Goal: Information Seeking & Learning: Learn about a topic

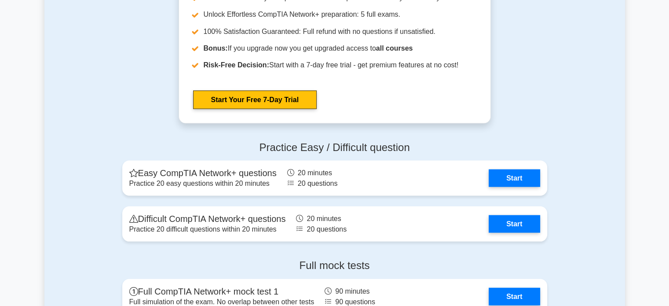
scroll to position [1743, 0]
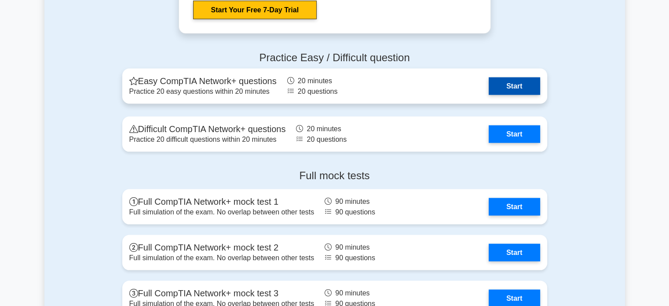
click at [516, 85] on link "Start" at bounding box center [513, 86] width 51 height 18
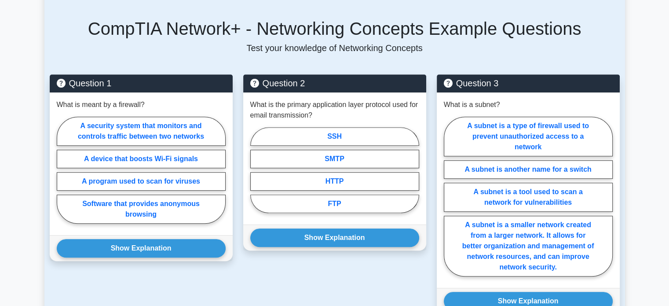
scroll to position [552, 0]
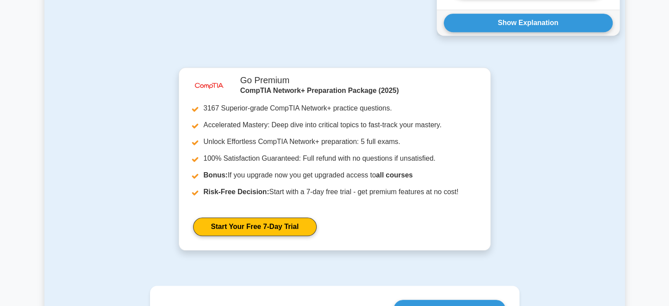
drag, startPoint x: 672, startPoint y: 61, endPoint x: 667, endPoint y: 248, distance: 186.5
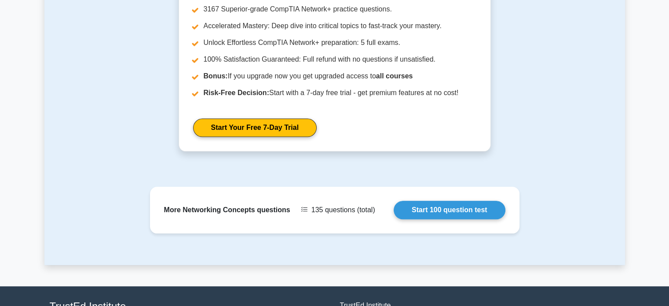
scroll to position [931, 0]
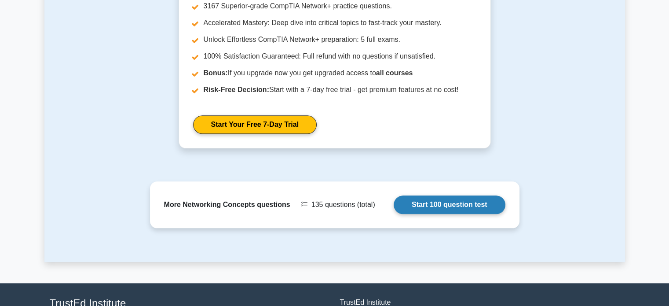
click at [442, 195] on link "Start 100 question test" at bounding box center [450, 204] width 112 height 18
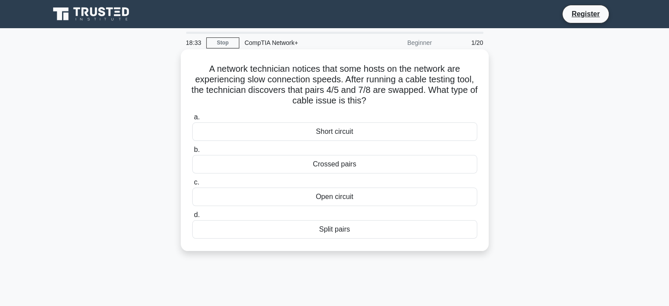
click at [336, 165] on div "Crossed pairs" at bounding box center [334, 164] width 285 height 18
click at [192, 153] on input "b. Crossed pairs" at bounding box center [192, 150] width 0 height 6
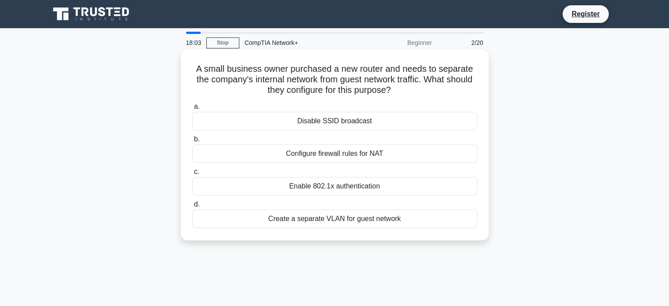
click at [364, 218] on div "Create a separate VLAN for guest network" at bounding box center [334, 218] width 285 height 18
click at [192, 207] on input "d. Create a separate VLAN for guest network" at bounding box center [192, 204] width 0 height 6
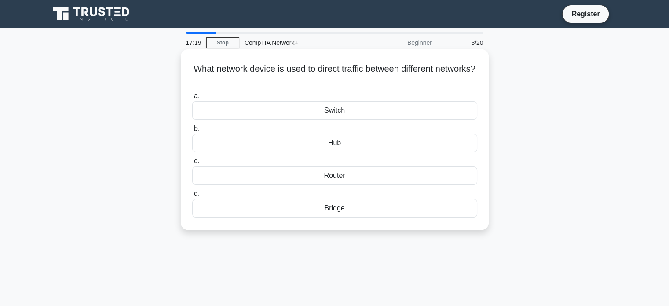
click at [333, 114] on div "Switch" at bounding box center [334, 110] width 285 height 18
click at [192, 99] on input "a. Switch" at bounding box center [192, 96] width 0 height 6
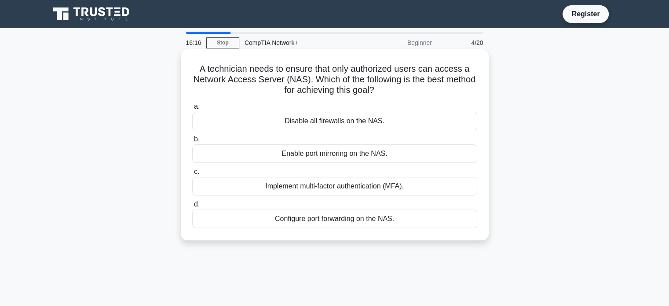
click at [337, 217] on div "Configure port forwarding on the NAS." at bounding box center [334, 218] width 285 height 18
click at [192, 207] on input "d. Configure port forwarding on the NAS." at bounding box center [192, 204] width 0 height 6
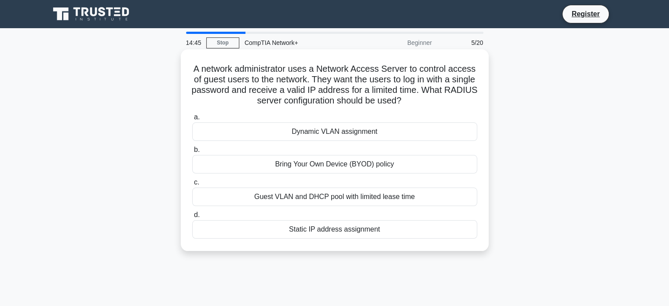
click at [408, 197] on div "Guest VLAN and DHCP pool with limited lease time" at bounding box center [334, 196] width 285 height 18
click at [192, 185] on input "c. Guest VLAN and DHCP pool with limited lease time" at bounding box center [192, 182] width 0 height 6
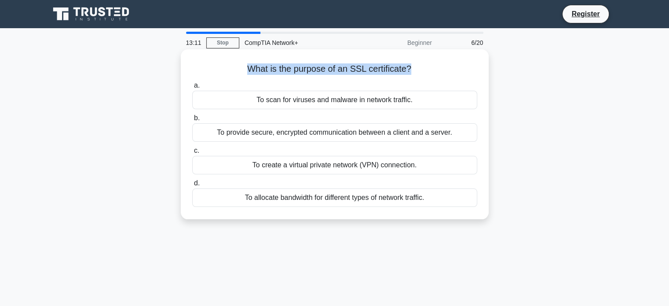
drag, startPoint x: 247, startPoint y: 69, endPoint x: 410, endPoint y: 77, distance: 162.9
click at [410, 77] on div "What is the purpose of an SSL certificate? .spinner_0XTQ{transform-origin:cente…" at bounding box center [334, 134] width 301 height 163
copy h5 "What is the purpose of an SSL certificate?"
click at [371, 133] on div "To provide secure, encrypted communication between a client and a server." at bounding box center [334, 132] width 285 height 18
click at [192, 121] on input "b. To provide secure, encrypted communication between a client and a server." at bounding box center [192, 118] width 0 height 6
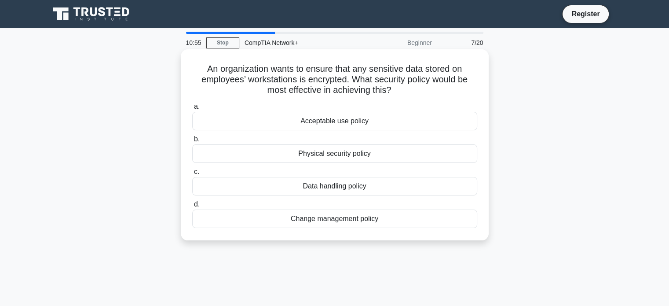
click at [329, 188] on div "Data handling policy" at bounding box center [334, 186] width 285 height 18
click at [192, 175] on input "c. Data handling policy" at bounding box center [192, 172] width 0 height 6
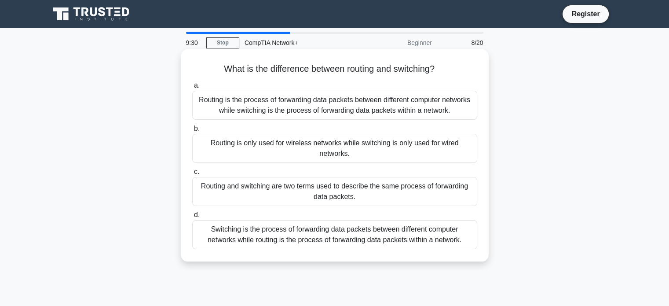
click at [319, 111] on div "Routing is the process of forwarding data packets between different computer ne…" at bounding box center [334, 105] width 285 height 29
click at [192, 88] on input "a. Routing is the process of forwarding data packets between different computer…" at bounding box center [192, 86] width 0 height 6
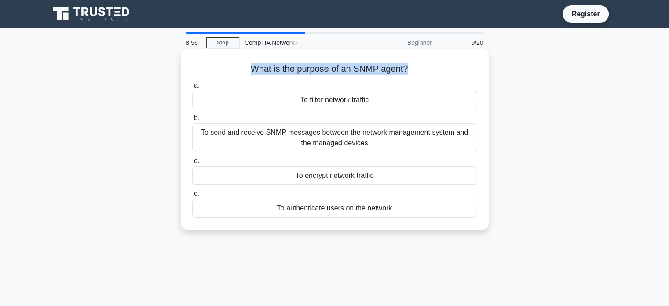
drag, startPoint x: 250, startPoint y: 69, endPoint x: 405, endPoint y: 74, distance: 155.7
click at [405, 74] on h5 "What is the purpose of an SNMP agent? .spinner_0XTQ{transform-origin:center;ani…" at bounding box center [334, 68] width 287 height 11
copy h5 "What is the purpose of an SNMP agent?"
click at [374, 134] on div "To send and receive SNMP messages between the network management system and the…" at bounding box center [334, 137] width 285 height 29
click at [192, 121] on input "b. To send and receive SNMP messages between the network management system and …" at bounding box center [192, 118] width 0 height 6
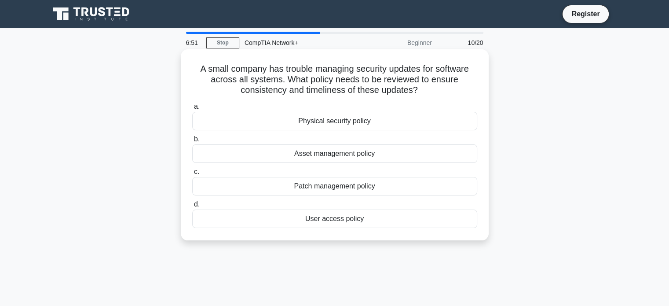
click at [333, 219] on div "User access policy" at bounding box center [334, 218] width 285 height 18
click at [192, 207] on input "d. User access policy" at bounding box center [192, 204] width 0 height 6
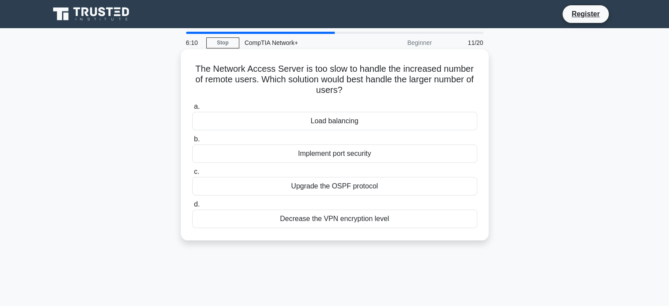
click at [346, 186] on div "Upgrade the OSPF protocol" at bounding box center [334, 186] width 285 height 18
click at [192, 175] on input "c. Upgrade the OSPF protocol" at bounding box center [192, 172] width 0 height 6
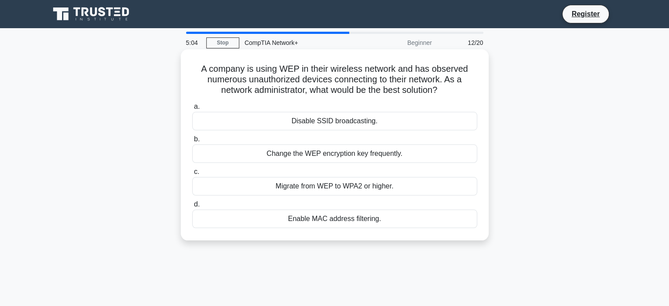
click at [392, 186] on div "Migrate from WEP to WPA2 or higher." at bounding box center [334, 186] width 285 height 18
click at [192, 175] on input "c. Migrate from WEP to WPA2 or higher." at bounding box center [192, 172] width 0 height 6
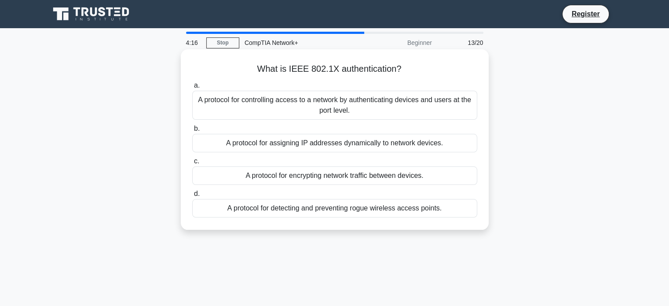
drag, startPoint x: 255, startPoint y: 67, endPoint x: 405, endPoint y: 61, distance: 149.6
click at [405, 61] on div "What is IEEE 802.1X authentication? .spinner_0XTQ{transform-origin:center;anima…" at bounding box center [334, 139] width 301 height 173
copy h5 "What is IEEE 802.1X authentication?"
click at [228, 104] on div "A protocol for controlling access to a network by authenticating devices and us…" at bounding box center [334, 105] width 285 height 29
click at [192, 88] on input "a. A protocol for controlling access to a network by authenticating devices and…" at bounding box center [192, 86] width 0 height 6
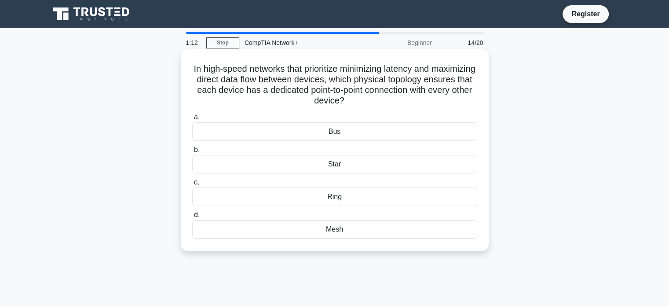
click at [327, 134] on div "Bus" at bounding box center [334, 131] width 285 height 18
click at [192, 120] on input "a. Bus" at bounding box center [192, 117] width 0 height 6
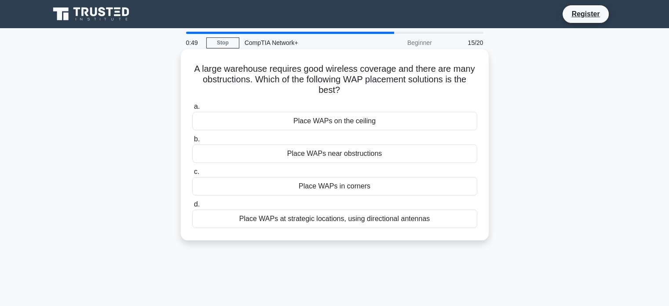
click at [302, 216] on div "Place WAPs at strategic locations, using directional antennas" at bounding box center [334, 218] width 285 height 18
click at [192, 207] on input "d. Place WAPs at strategic locations, using directional antennas" at bounding box center [192, 204] width 0 height 6
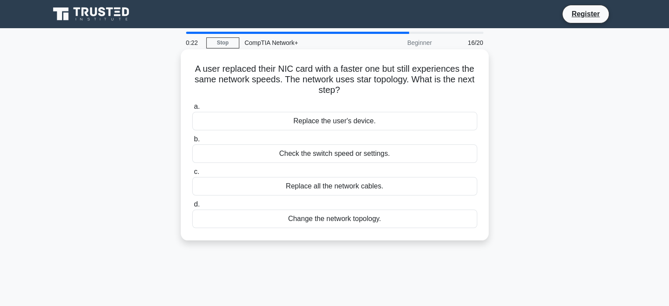
click at [301, 184] on div "Replace all the network cables." at bounding box center [334, 186] width 285 height 18
click at [192, 175] on input "c. Replace all the network cables." at bounding box center [192, 172] width 0 height 6
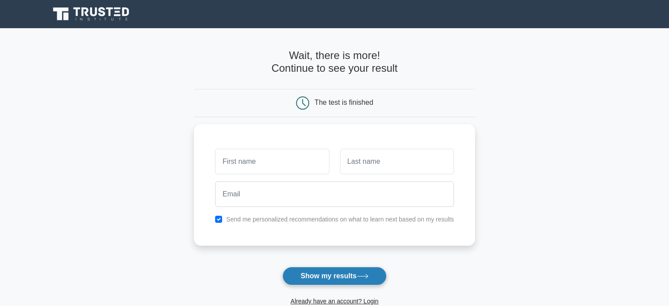
click at [332, 274] on button "Show my results" at bounding box center [334, 275] width 104 height 18
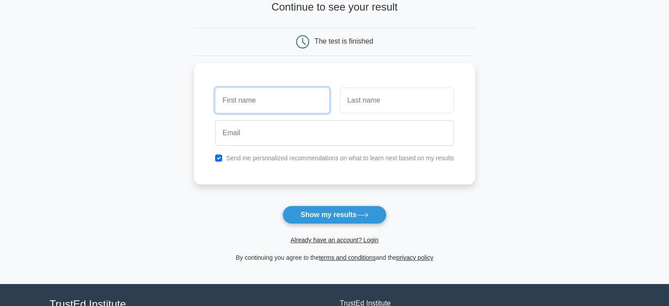
scroll to position [57, 0]
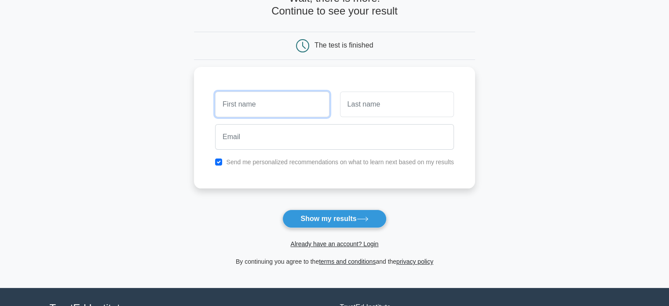
drag, startPoint x: 671, startPoint y: 117, endPoint x: 670, endPoint y: 155, distance: 37.8
click at [668, 155] on html "Register and the" at bounding box center [334, 164] width 669 height 442
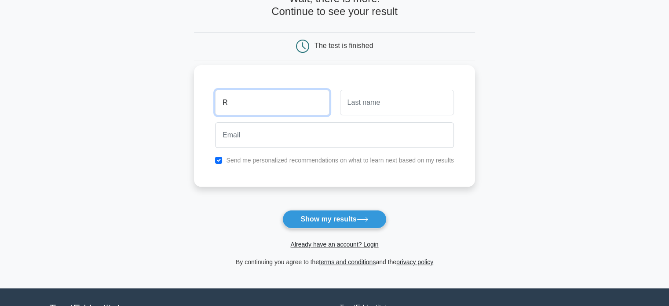
type input "Robinson"
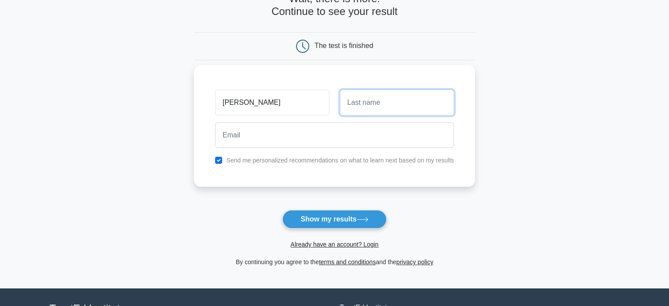
click at [371, 105] on input "text" at bounding box center [397, 103] width 114 height 26
type input "OKONKWO"
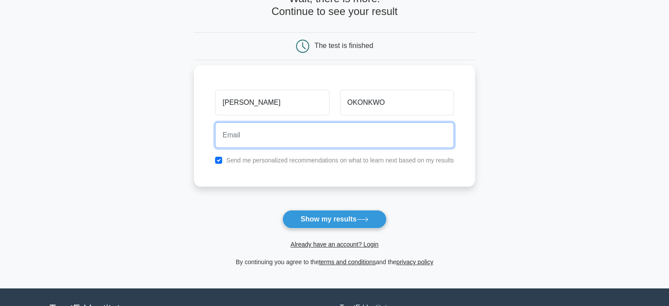
click at [286, 138] on input "email" at bounding box center [334, 135] width 239 height 26
type input "robinsonc1987@gmail.com"
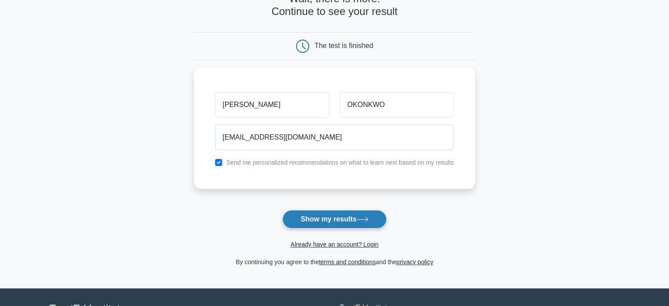
click at [326, 218] on button "Show my results" at bounding box center [334, 219] width 104 height 18
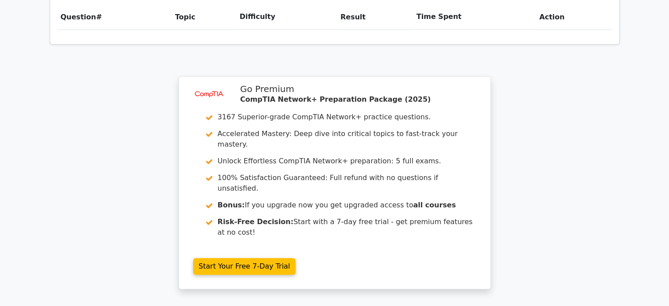
scroll to position [737, 0]
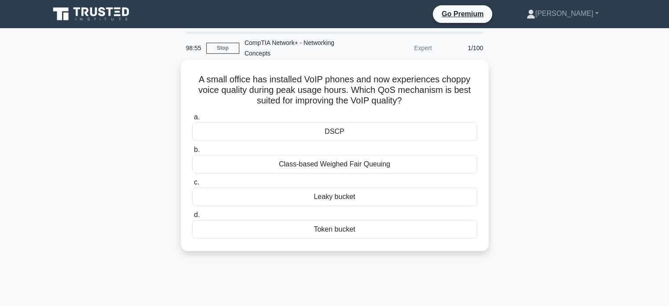
click at [353, 163] on div "Class-based Weighed Fair Queuing" at bounding box center [334, 164] width 285 height 18
click at [192, 153] on input "b. Class-based Weighed Fair Queuing" at bounding box center [192, 150] width 0 height 6
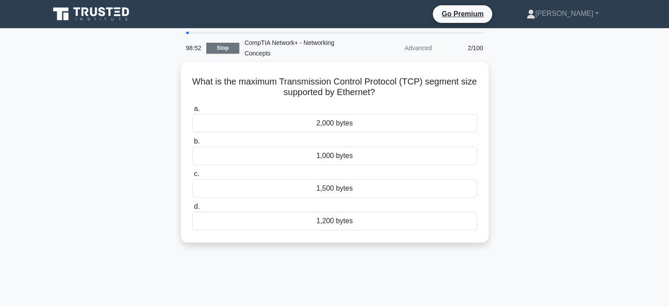
click at [223, 47] on link "Stop" at bounding box center [222, 48] width 33 height 11
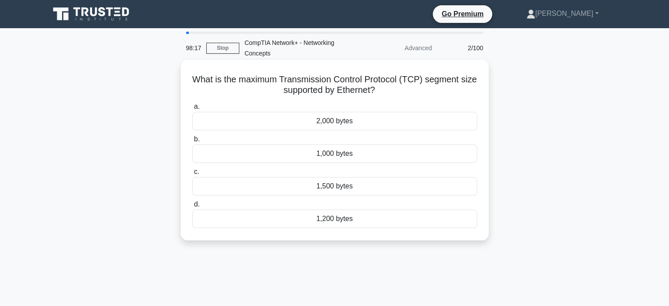
click at [343, 121] on div "2,000 bytes" at bounding box center [334, 121] width 285 height 18
click at [192, 109] on input "a. 2,000 bytes" at bounding box center [192, 107] width 0 height 6
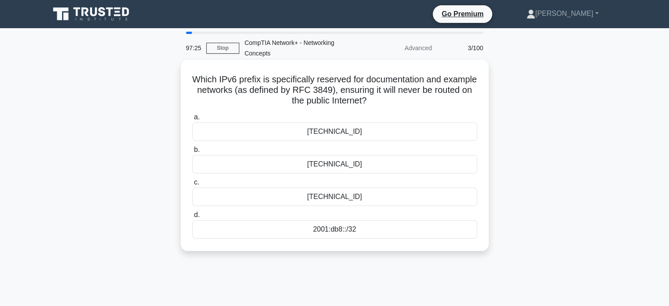
click at [345, 197] on div "[TECHNICAL_ID]" at bounding box center [334, 196] width 285 height 18
click at [192, 185] on input "c. [TECHNICAL_ID]" at bounding box center [192, 182] width 0 height 6
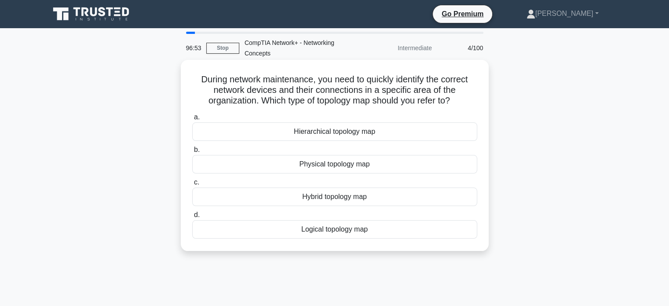
click at [354, 162] on div "Physical topology map" at bounding box center [334, 164] width 285 height 18
click at [192, 153] on input "b. Physical topology map" at bounding box center [192, 150] width 0 height 6
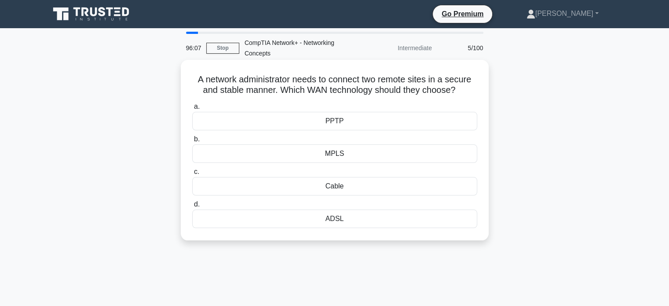
click at [335, 186] on div "Cable" at bounding box center [334, 186] width 285 height 18
click at [192, 175] on input "c. Cable" at bounding box center [192, 172] width 0 height 6
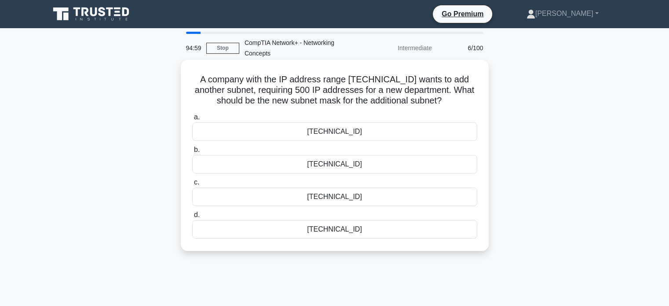
click at [342, 133] on div "255.255.255.0" at bounding box center [334, 131] width 285 height 18
click at [192, 120] on input "a. 255.255.255.0" at bounding box center [192, 117] width 0 height 6
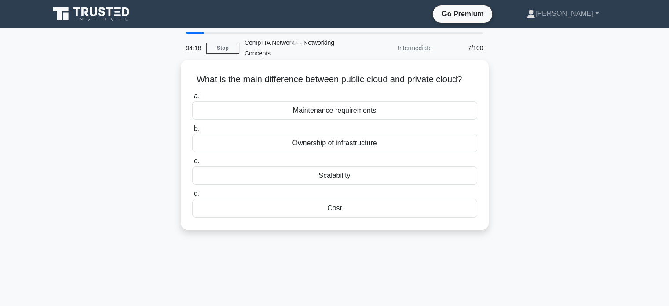
click at [350, 185] on div "Scalability" at bounding box center [334, 175] width 285 height 18
click at [192, 164] on input "c. Scalability" at bounding box center [192, 161] width 0 height 6
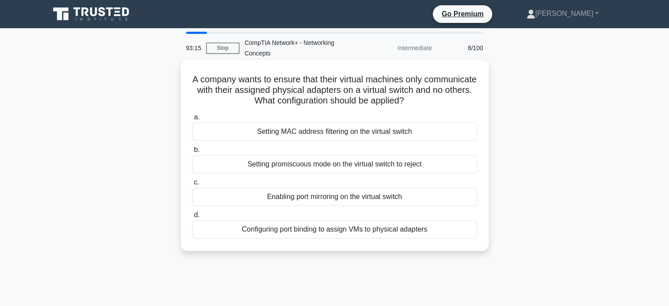
click at [416, 229] on div "Configuring port binding to assign VMs to physical adapters" at bounding box center [334, 229] width 285 height 18
click at [192, 218] on input "d. Configuring port binding to assign VMs to physical adapters" at bounding box center [192, 215] width 0 height 6
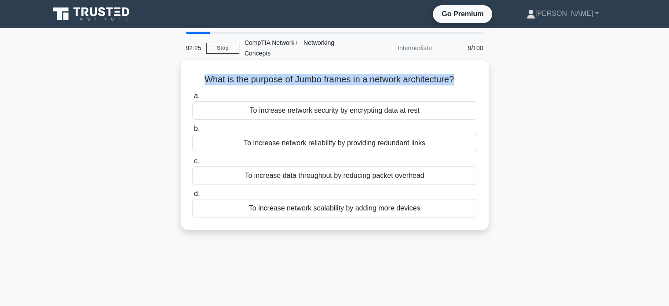
drag, startPoint x: 200, startPoint y: 79, endPoint x: 456, endPoint y: 80, distance: 256.3
click at [456, 80] on h5 "What is the purpose of Jumbo frames in a network architecture? .spinner_0XTQ{tr…" at bounding box center [334, 79] width 287 height 11
copy h5 "What is the purpose of Jumbo frames in a network architecture?"
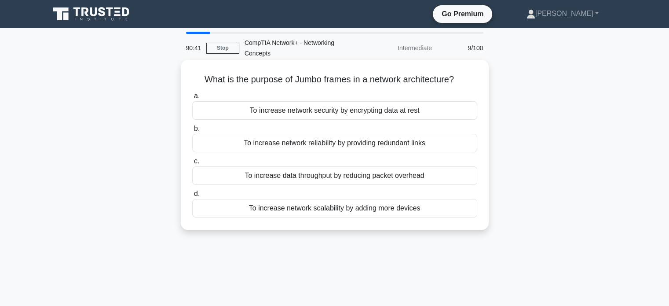
click at [327, 144] on div "To increase network reliability by providing redundant links" at bounding box center [334, 143] width 285 height 18
click at [192, 131] on input "b. To increase network reliability by providing redundant links" at bounding box center [192, 129] width 0 height 6
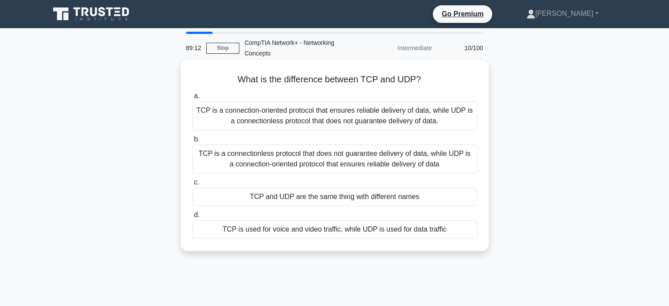
click at [347, 113] on div "TCP is a connection-oriented protocol that ensures reliable delivery of data, w…" at bounding box center [334, 115] width 285 height 29
click at [192, 99] on input "a. TCP is a connection-oriented protocol that ensures reliable delivery of data…" at bounding box center [192, 96] width 0 height 6
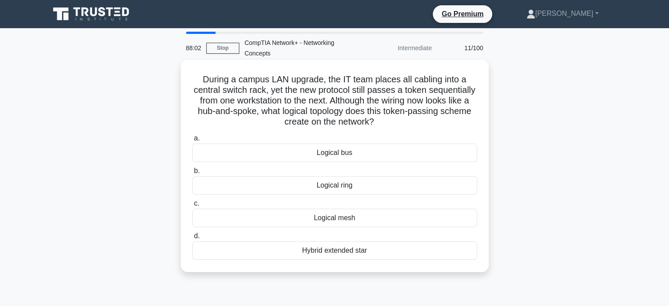
click at [350, 156] on div "Logical bus" at bounding box center [334, 152] width 285 height 18
click at [192, 141] on input "a. Logical bus" at bounding box center [192, 138] width 0 height 6
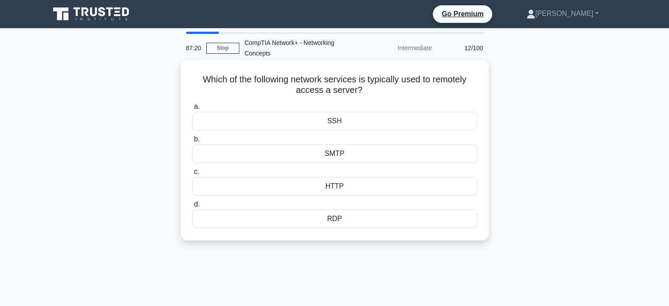
click at [333, 182] on div "HTTP" at bounding box center [334, 186] width 285 height 18
click at [192, 175] on input "c. HTTP" at bounding box center [192, 172] width 0 height 6
click at [331, 157] on div "Firewall" at bounding box center [334, 153] width 285 height 18
click at [192, 142] on input "b. Firewall" at bounding box center [192, 139] width 0 height 6
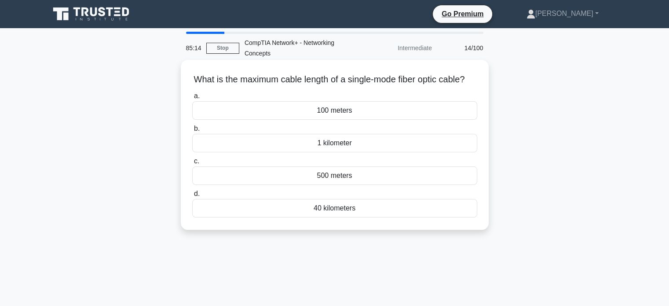
click at [339, 185] on div "500 meters" at bounding box center [334, 175] width 285 height 18
click at [192, 164] on input "c. 500 meters" at bounding box center [192, 161] width 0 height 6
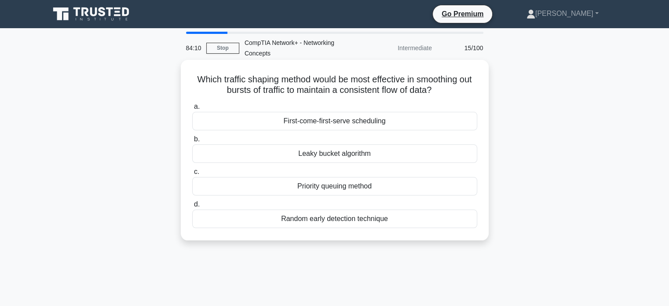
click at [334, 188] on div "Priority queuing method" at bounding box center [334, 186] width 285 height 18
click at [192, 175] on input "c. Priority queuing method" at bounding box center [192, 172] width 0 height 6
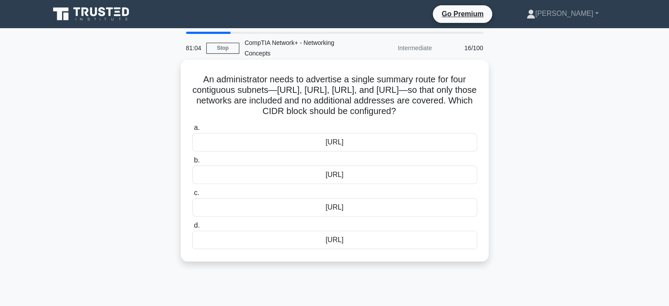
click at [346, 249] on div "192.168.8.0/22" at bounding box center [334, 239] width 285 height 18
click at [192, 228] on input "d. 192.168.8.0/22" at bounding box center [192, 225] width 0 height 6
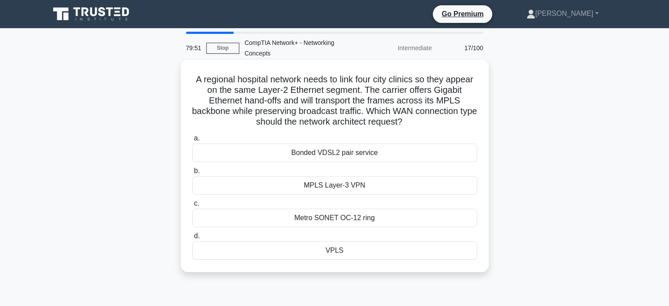
click at [361, 183] on div "MPLS Layer-3 VPN" at bounding box center [334, 185] width 285 height 18
click at [192, 174] on input "b. MPLS Layer-3 VPN" at bounding box center [192, 171] width 0 height 6
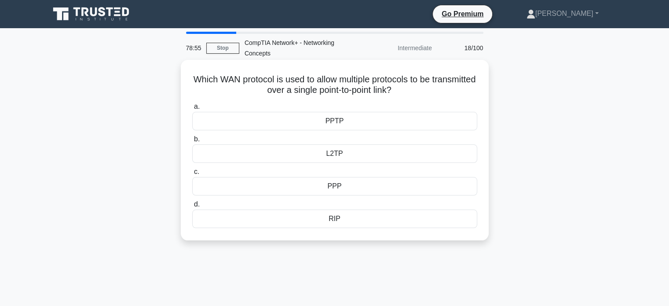
click at [331, 219] on div "RIP" at bounding box center [334, 218] width 285 height 18
click at [192, 207] on input "d. RIP" at bounding box center [192, 204] width 0 height 6
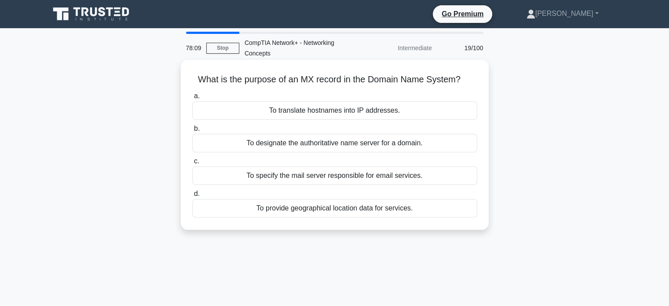
click at [341, 139] on div "To designate the authoritative name server for a domain." at bounding box center [334, 143] width 285 height 18
click at [192, 131] on input "b. To designate the authoritative name server for a domain." at bounding box center [192, 129] width 0 height 6
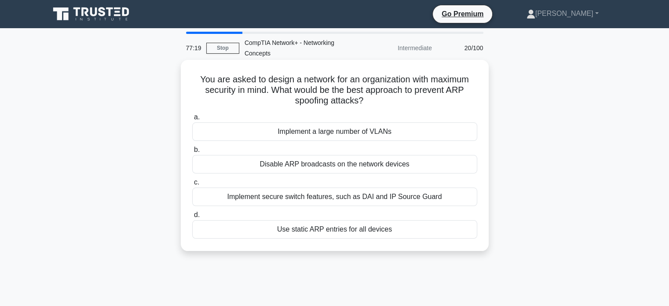
click at [382, 132] on div "Implement a large number of VLANs" at bounding box center [334, 131] width 285 height 18
click at [192, 120] on input "a. Implement a large number of VLANs" at bounding box center [192, 117] width 0 height 6
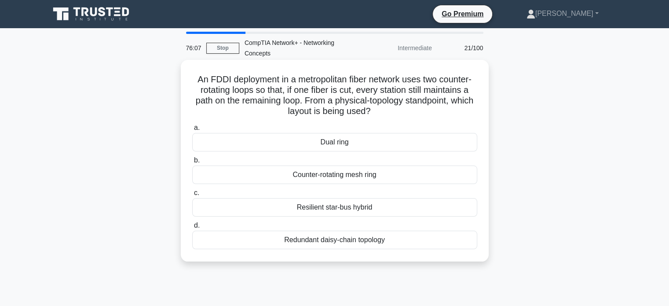
click at [341, 242] on div "Redundant daisy-chain topology" at bounding box center [334, 239] width 285 height 18
click at [192, 228] on input "d. Redundant daisy-chain topology" at bounding box center [192, 225] width 0 height 6
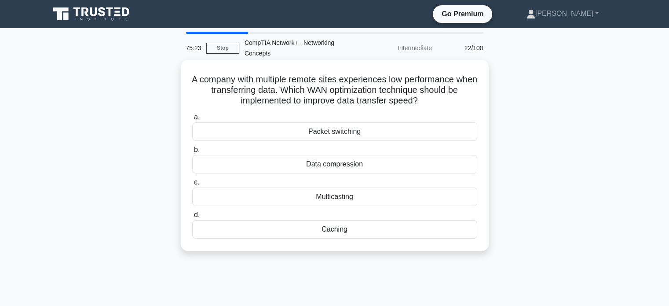
click at [335, 199] on div "Multicasting" at bounding box center [334, 196] width 285 height 18
click at [192, 185] on input "c. Multicasting" at bounding box center [192, 182] width 0 height 6
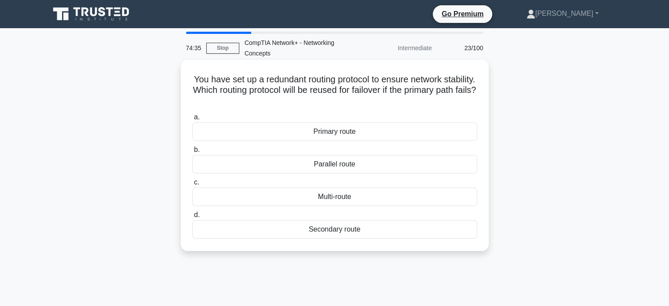
click at [339, 197] on div "Multi-route" at bounding box center [334, 196] width 285 height 18
click at [192, 185] on input "c. Multi-route" at bounding box center [192, 182] width 0 height 6
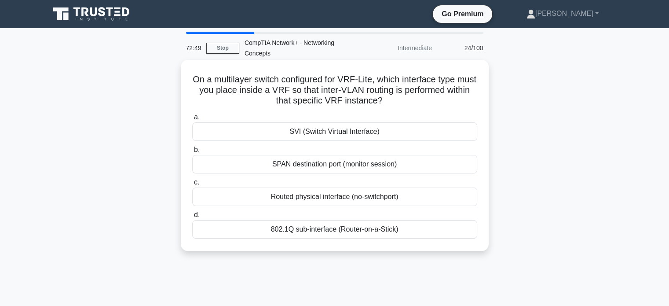
click at [357, 195] on div "Routed physical interface (no-switchport)" at bounding box center [334, 196] width 285 height 18
click at [192, 185] on input "c. Routed physical interface (no-switchport)" at bounding box center [192, 182] width 0 height 6
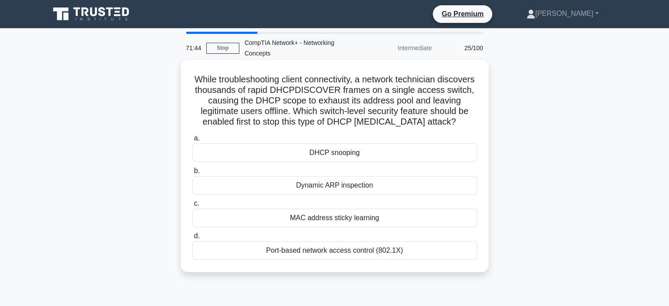
click at [346, 248] on div "Port-based network access control (802.1X)" at bounding box center [334, 250] width 285 height 18
click at [192, 239] on input "d. Port-based network access control (802.1X)" at bounding box center [192, 236] width 0 height 6
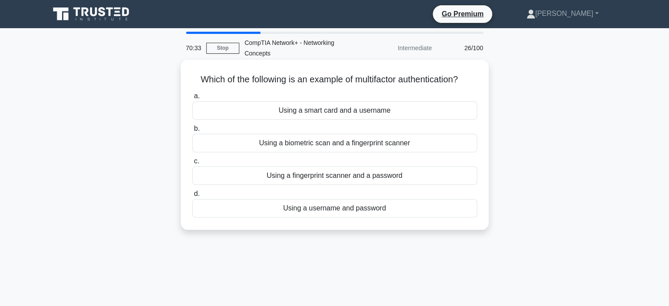
drag, startPoint x: 193, startPoint y: 77, endPoint x: 483, endPoint y: 62, distance: 289.7
click at [483, 62] on div "Which of the following is an example of multifactor authentication? .spinner_0X…" at bounding box center [335, 145] width 308 height 170
copy h5 "Which of the following is an example of multifactor authentication?"
click at [346, 176] on div "Using a fingerprint scanner and a password" at bounding box center [334, 175] width 285 height 18
click at [192, 164] on input "c. Using a fingerprint scanner and a password" at bounding box center [192, 161] width 0 height 6
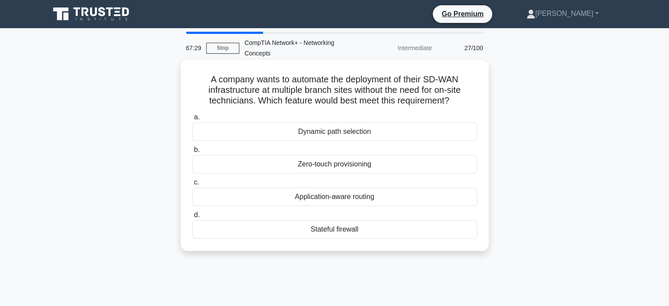
click at [324, 198] on div "Application-aware routing" at bounding box center [334, 196] width 285 height 18
click at [192, 185] on input "c. Application-aware routing" at bounding box center [192, 182] width 0 height 6
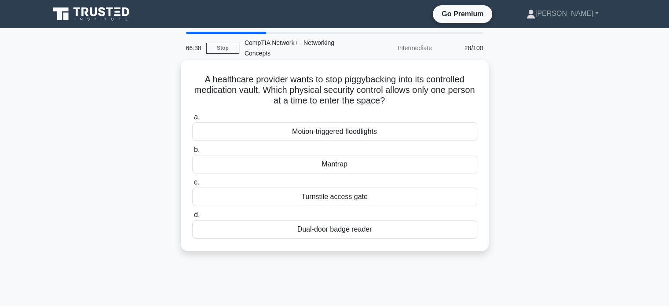
click at [342, 200] on div "Turnstile access gate" at bounding box center [334, 196] width 285 height 18
click at [192, 185] on input "c. Turnstile access gate" at bounding box center [192, 182] width 0 height 6
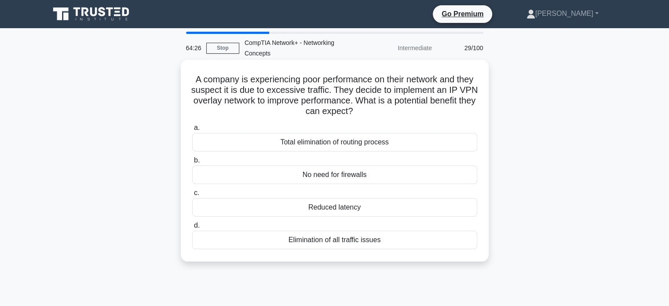
click at [346, 208] on div "Reduced latency" at bounding box center [334, 207] width 285 height 18
click at [192, 196] on input "c. Reduced latency" at bounding box center [192, 193] width 0 height 6
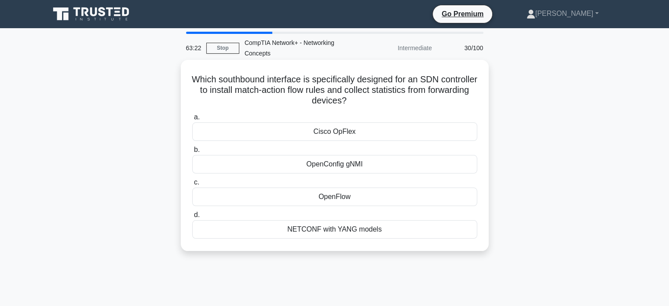
click at [321, 228] on div "NETCONF with YANG models" at bounding box center [334, 229] width 285 height 18
click at [192, 218] on input "d. NETCONF with YANG models" at bounding box center [192, 215] width 0 height 6
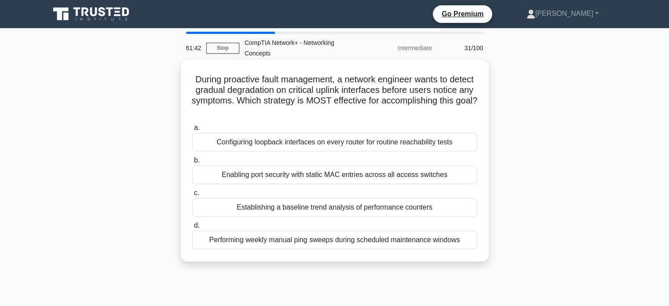
click at [350, 210] on div "Establishing a baseline trend analysis of performance counters" at bounding box center [334, 207] width 285 height 18
click at [192, 196] on input "c. Establishing a baseline trend analysis of performance counters" at bounding box center [192, 193] width 0 height 6
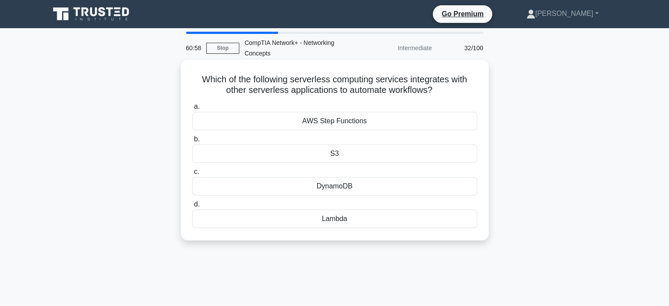
click at [349, 121] on div "AWS Step Functions" at bounding box center [334, 121] width 285 height 18
click at [192, 109] on input "a. AWS Step Functions" at bounding box center [192, 107] width 0 height 6
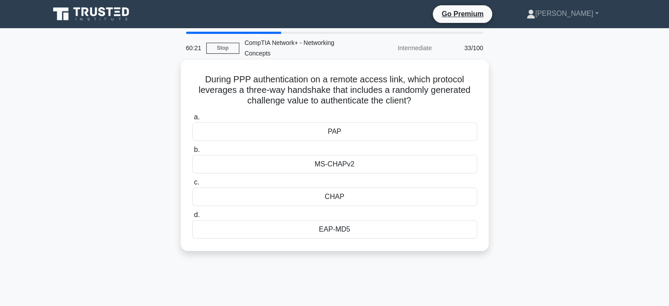
click at [344, 230] on div "EAP-MD5" at bounding box center [334, 229] width 285 height 18
click at [192, 218] on input "d. EAP-MD5" at bounding box center [192, 215] width 0 height 6
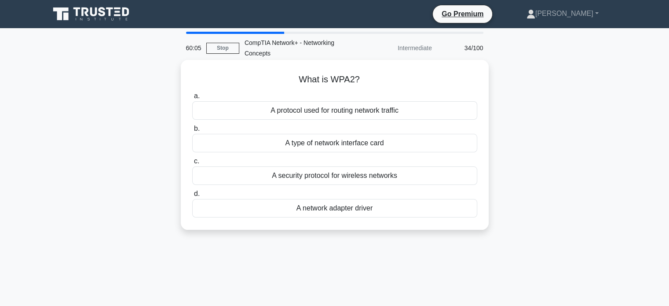
click at [311, 177] on div "A security protocol for wireless networks" at bounding box center [334, 175] width 285 height 18
click at [192, 164] on input "c. A security protocol for wireless networks" at bounding box center [192, 161] width 0 height 6
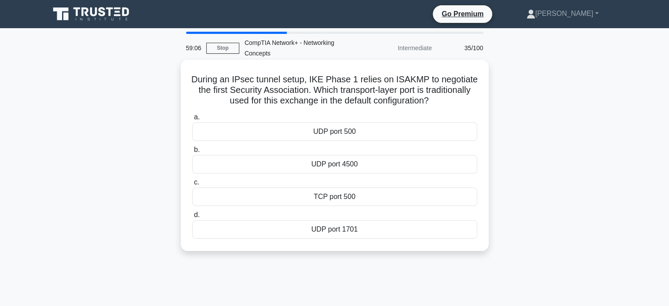
click at [338, 202] on div "TCP port 500" at bounding box center [334, 196] width 285 height 18
click at [192, 185] on input "c. TCP port 500" at bounding box center [192, 182] width 0 height 6
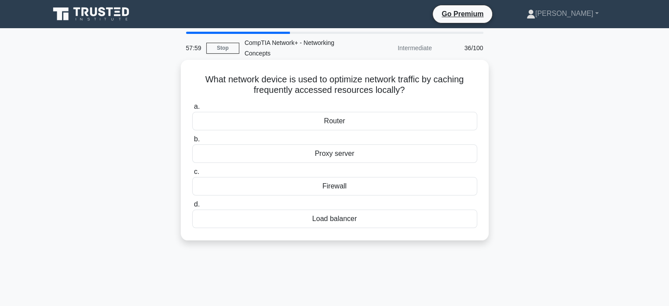
click at [341, 120] on div "Router" at bounding box center [334, 121] width 285 height 18
click at [192, 109] on input "a. Router" at bounding box center [192, 107] width 0 height 6
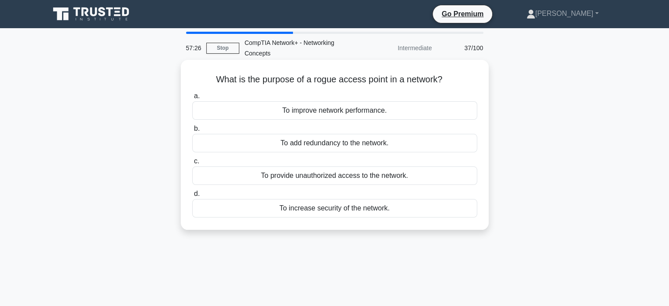
drag, startPoint x: 213, startPoint y: 82, endPoint x: 446, endPoint y: 84, distance: 233.0
click at [446, 84] on h5 "What is the purpose of a rogue access point in a network? .spinner_0XTQ{transfo…" at bounding box center [334, 79] width 287 height 11
click at [225, 83] on h5 "What is the purpose of a rogue access point in a network? .spinner_0XTQ{transfo…" at bounding box center [334, 79] width 287 height 11
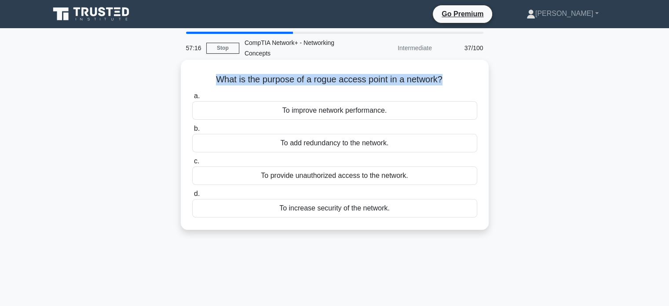
click at [225, 83] on h5 "What is the purpose of a rogue access point in a network? .spinner_0XTQ{transfo…" at bounding box center [334, 79] width 287 height 11
drag, startPoint x: 280, startPoint y: 109, endPoint x: 217, endPoint y: 83, distance: 68.3
click at [217, 83] on div "What is the purpose of a rogue access point in a network? .spinner_0XTQ{transfo…" at bounding box center [334, 144] width 301 height 163
copy body "Robinson Profile Settings 56:46 Stop CompTIA Network+ - Networking Concepts Int…"
click at [288, 167] on div "To provide unauthorized access to the network." at bounding box center [334, 175] width 285 height 18
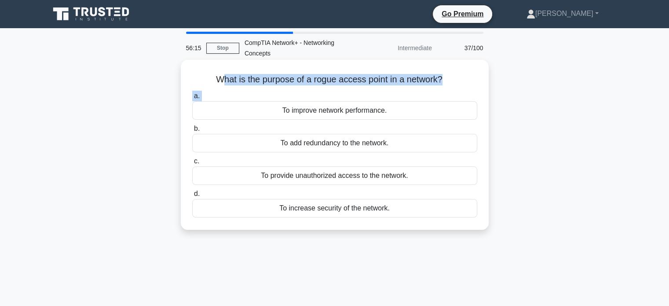
click at [192, 164] on input "c. To provide unauthorized access to the network." at bounding box center [192, 161] width 0 height 6
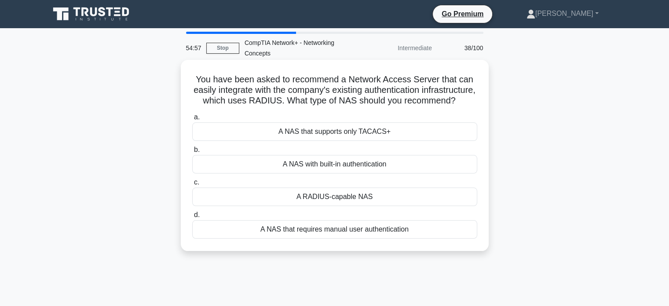
click at [314, 206] on div "A RADIUS-capable NAS" at bounding box center [334, 196] width 285 height 18
click at [192, 185] on input "c. A RADIUS-capable NAS" at bounding box center [192, 182] width 0 height 6
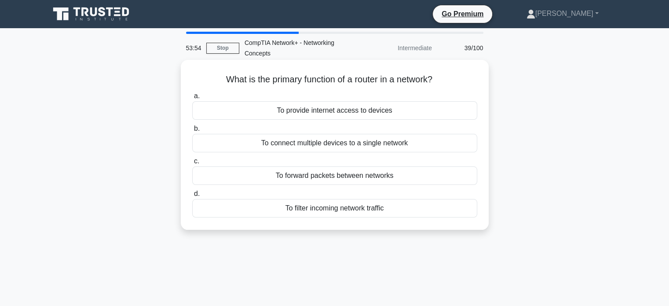
click at [291, 173] on div "To forward packets between networks" at bounding box center [334, 175] width 285 height 18
click at [192, 164] on input "c. To forward packets between networks" at bounding box center [192, 161] width 0 height 6
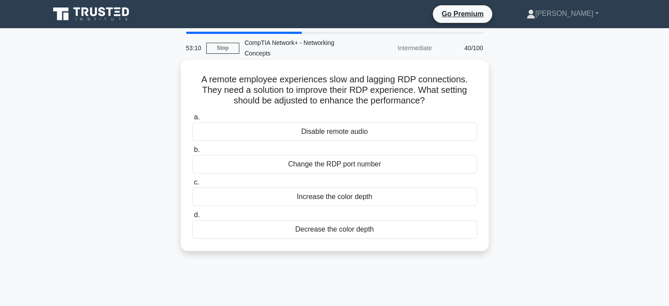
click at [298, 226] on div "Decrease the color depth" at bounding box center [334, 229] width 285 height 18
click at [192, 218] on input "d. Decrease the color depth" at bounding box center [192, 215] width 0 height 6
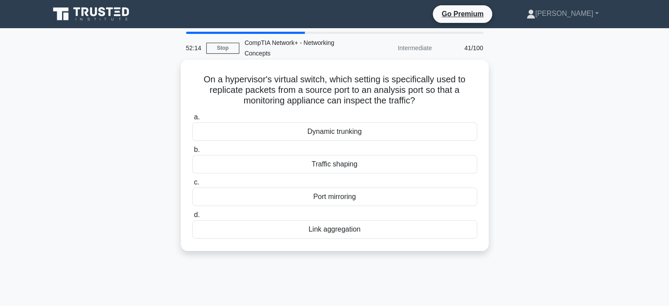
click at [318, 197] on div "Port mirroring" at bounding box center [334, 196] width 285 height 18
click at [192, 185] on input "c. Port mirroring" at bounding box center [192, 182] width 0 height 6
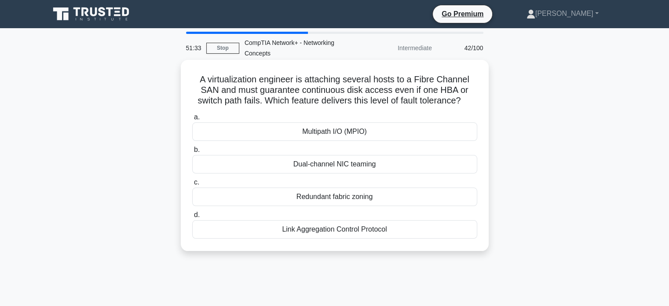
click at [318, 131] on div "Multipath I/O (MPIO)" at bounding box center [334, 131] width 285 height 18
click at [192, 120] on input "a. Multipath I/O (MPIO)" at bounding box center [192, 117] width 0 height 6
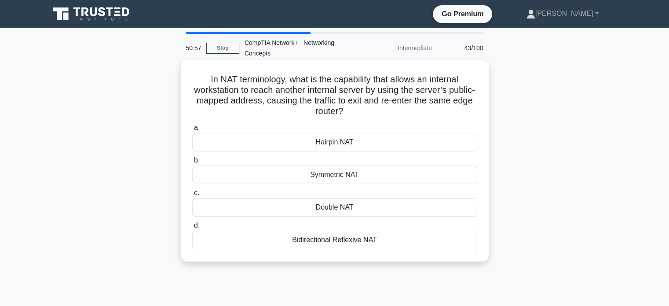
click at [326, 143] on div "Hairpin NAT" at bounding box center [334, 142] width 285 height 18
click at [192, 131] on input "a. Hairpin NAT" at bounding box center [192, 128] width 0 height 6
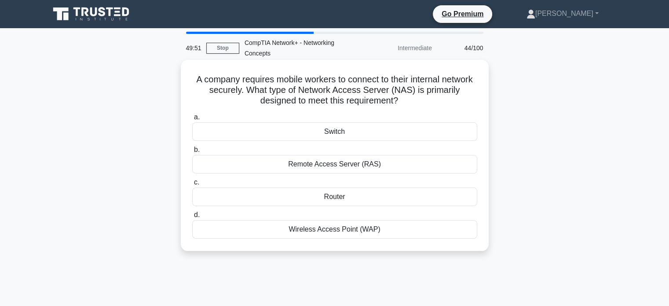
click at [327, 163] on div "Remote Access Server (RAS)" at bounding box center [334, 164] width 285 height 18
click at [192, 153] on input "b. Remote Access Server (RAS)" at bounding box center [192, 150] width 0 height 6
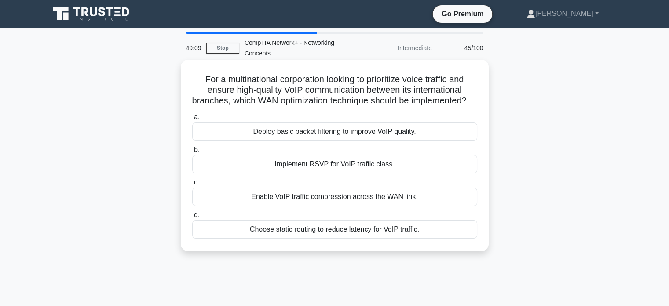
click at [325, 173] on div "Implement RSVP for VoIP traffic class." at bounding box center [334, 164] width 285 height 18
click at [192, 153] on input "b. Implement RSVP for VoIP traffic class." at bounding box center [192, 150] width 0 height 6
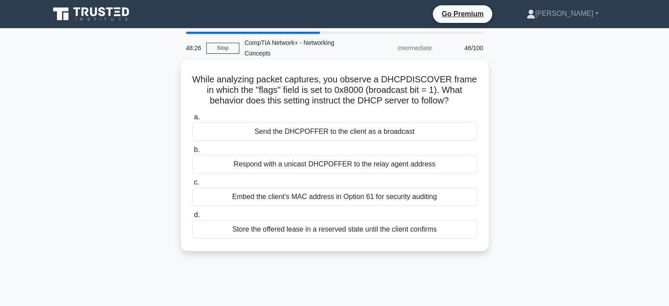
click at [320, 131] on div "Send the DHCPOFFER to the client as a broadcast" at bounding box center [334, 131] width 285 height 18
click at [192, 120] on input "a. Send the DHCPOFFER to the client as a broadcast" at bounding box center [192, 117] width 0 height 6
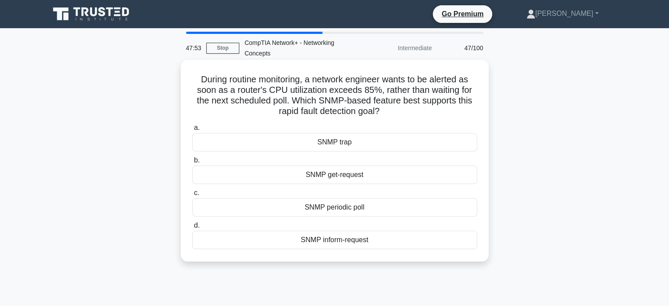
click at [339, 140] on div "SNMP trap" at bounding box center [334, 142] width 285 height 18
click at [192, 131] on input "a. SNMP trap" at bounding box center [192, 128] width 0 height 6
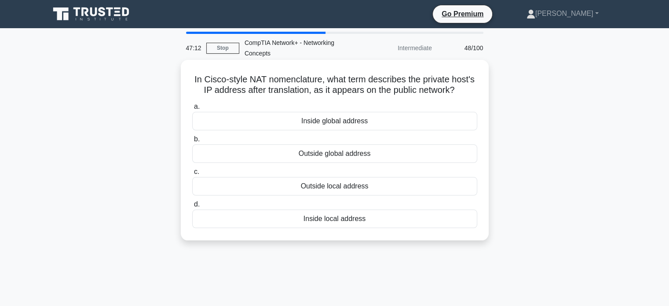
click at [345, 122] on div "Inside global address" at bounding box center [334, 121] width 285 height 18
click at [192, 109] on input "a. Inside global address" at bounding box center [192, 107] width 0 height 6
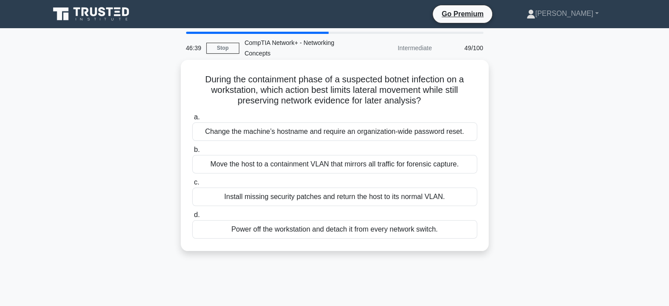
click at [264, 164] on div "Move the host to a containment VLAN that mirrors all traffic for forensic captu…" at bounding box center [334, 164] width 285 height 18
click at [192, 153] on input "b. Move the host to a containment VLAN that mirrors all traffic for forensic ca…" at bounding box center [192, 150] width 0 height 6
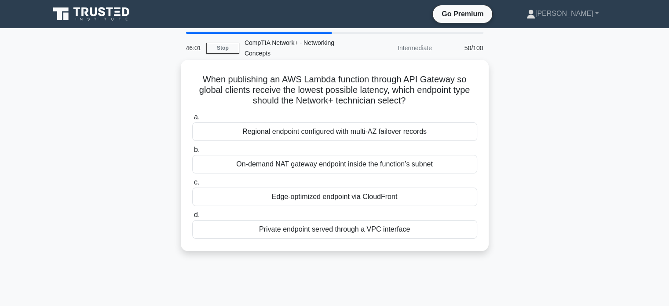
click at [302, 198] on div "Edge-optimized endpoint via CloudFront" at bounding box center [334, 196] width 285 height 18
click at [192, 185] on input "c. Edge-optimized endpoint via CloudFront" at bounding box center [192, 182] width 0 height 6
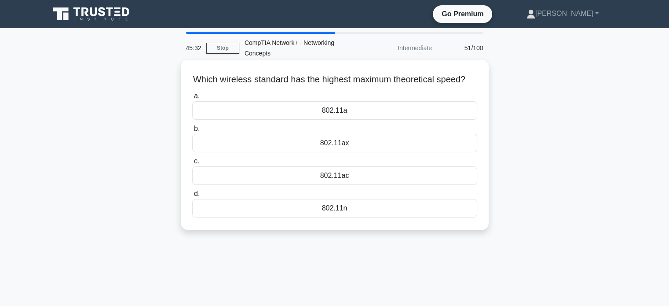
click at [328, 152] on div "802.11ax" at bounding box center [334, 143] width 285 height 18
click at [192, 131] on input "b. 802.11ax" at bounding box center [192, 129] width 0 height 6
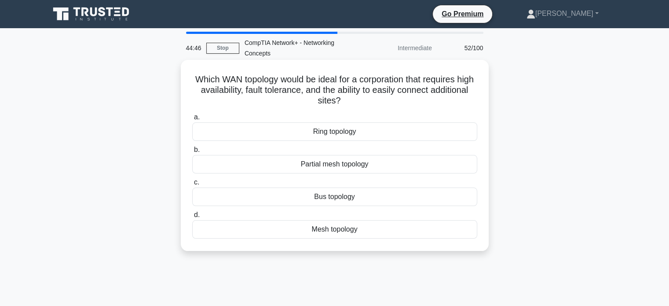
click at [323, 231] on div "Mesh topology" at bounding box center [334, 229] width 285 height 18
click at [192, 218] on input "d. Mesh topology" at bounding box center [192, 215] width 0 height 6
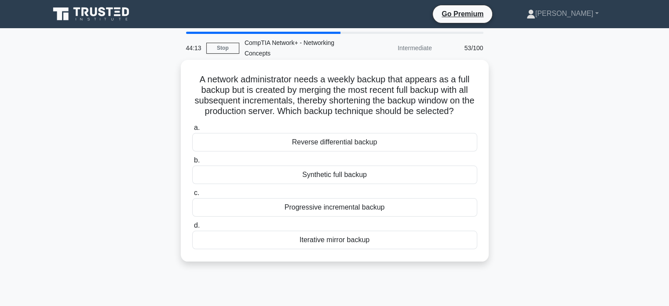
click at [318, 175] on div "Synthetic full backup" at bounding box center [334, 174] width 285 height 18
click at [192, 163] on input "b. Synthetic full backup" at bounding box center [192, 160] width 0 height 6
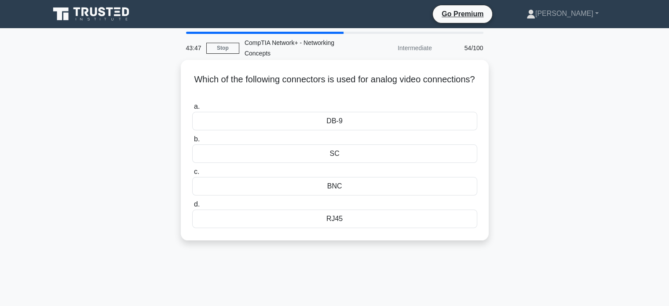
click at [334, 183] on div "BNC" at bounding box center [334, 186] width 285 height 18
click at [192, 175] on input "c. BNC" at bounding box center [192, 172] width 0 height 6
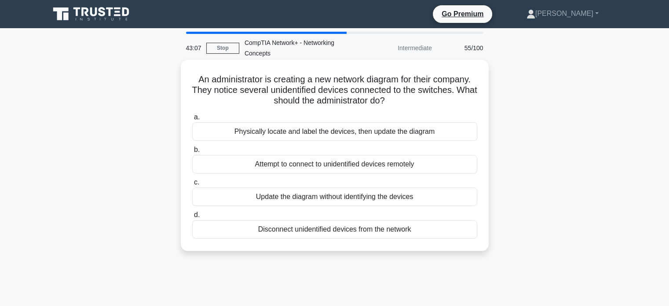
click at [273, 229] on div "Disconnect unidentified devices from the network" at bounding box center [334, 229] width 285 height 18
click at [192, 218] on input "d. Disconnect unidentified devices from the network" at bounding box center [192, 215] width 0 height 6
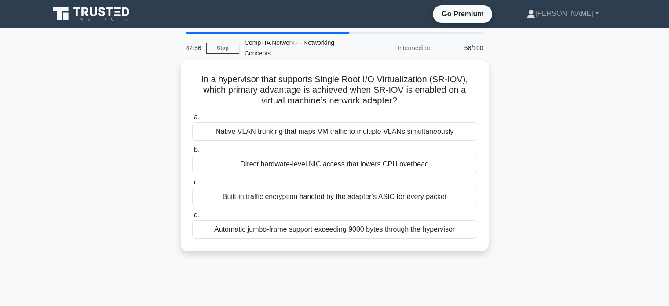
copy body "Robinson Profile Settings 42:58 Stop CompTIA Network+ - Networking Concepts Int…"
click at [259, 227] on div "Automatic jumbo-frame support exceeding 9000 bytes through the hypervisor" at bounding box center [334, 229] width 285 height 18
click at [192, 218] on input "d. Automatic jumbo-frame support exceeding 9000 bytes through the hypervisor" at bounding box center [192, 215] width 0 height 6
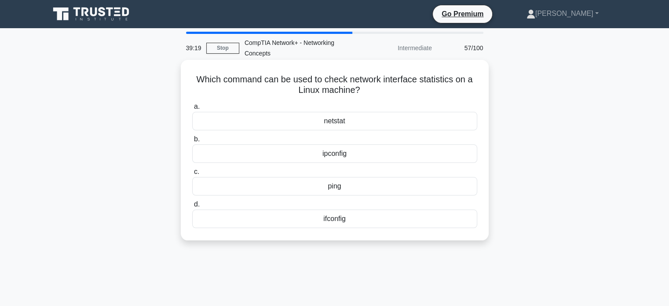
click at [330, 119] on div "netstat" at bounding box center [334, 121] width 285 height 18
click at [192, 109] on input "a. netstat" at bounding box center [192, 107] width 0 height 6
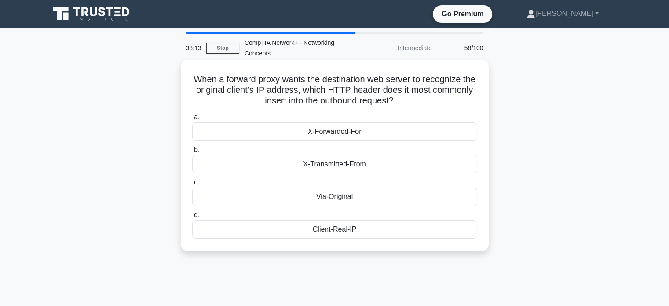
click at [341, 129] on div "X-Forwarded-For" at bounding box center [334, 131] width 285 height 18
click at [192, 120] on input "a. X-Forwarded-For" at bounding box center [192, 117] width 0 height 6
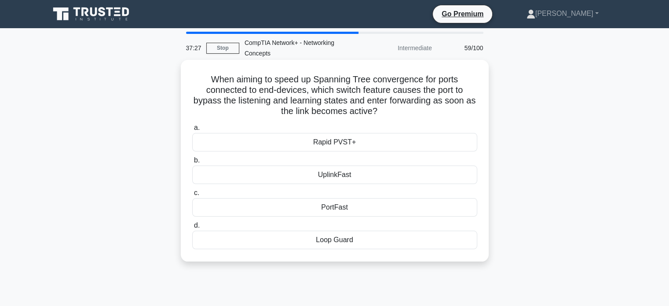
click at [332, 204] on div "PortFast" at bounding box center [334, 207] width 285 height 18
click at [192, 196] on input "c. PortFast" at bounding box center [192, 193] width 0 height 6
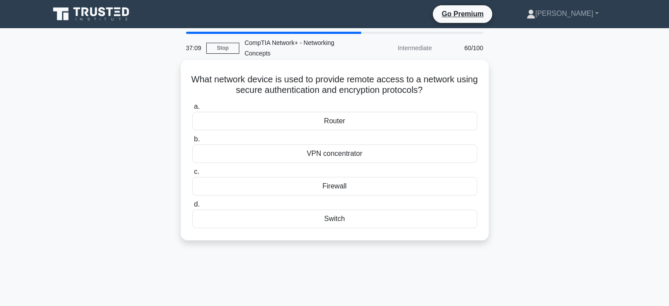
click at [328, 187] on div "Firewall" at bounding box center [334, 186] width 285 height 18
click at [192, 175] on input "c. Firewall" at bounding box center [192, 172] width 0 height 6
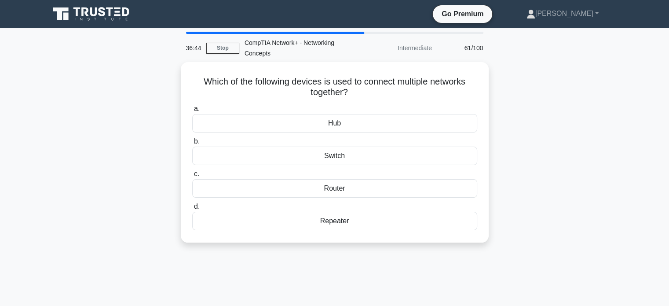
copy body "Robinson Profile Settings 36:48 Stop CompTIA Network+ - Networking Concepts Int…"
click at [329, 186] on div "Router" at bounding box center [334, 186] width 285 height 18
click at [192, 175] on input "c. Router" at bounding box center [192, 172] width 0 height 6
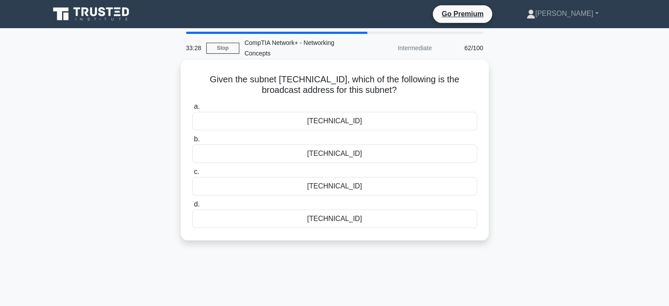
click at [343, 120] on div "192.168.45.207" at bounding box center [334, 121] width 285 height 18
click at [192, 109] on input "a. 192.168.45.207" at bounding box center [192, 107] width 0 height 6
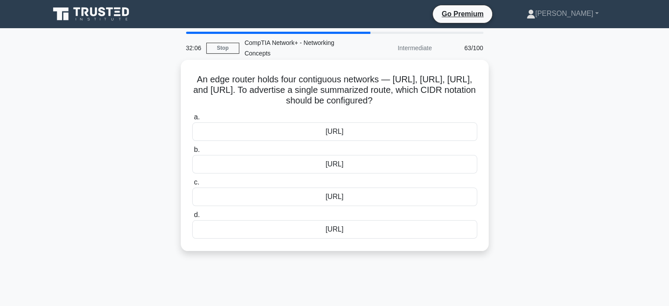
click at [326, 141] on div "203.0.113.0/24" at bounding box center [334, 131] width 285 height 18
click at [192, 120] on input "a. 203.0.113.0/24" at bounding box center [192, 117] width 0 height 6
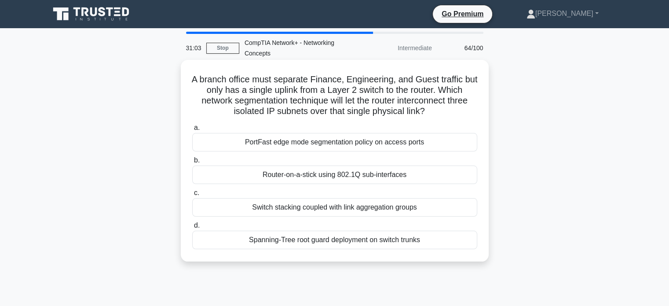
click at [347, 173] on div "Router-on-a-stick using 802.1Q sub-interfaces" at bounding box center [334, 174] width 285 height 18
click at [192, 163] on input "b. Router-on-a-stick using 802.1Q sub-interfaces" at bounding box center [192, 160] width 0 height 6
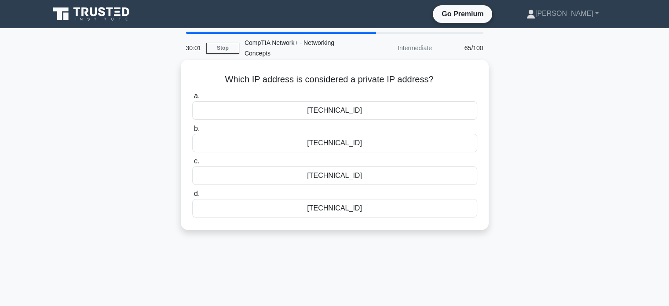
click at [331, 174] on div "192.168.1.100" at bounding box center [334, 175] width 285 height 18
click at [192, 164] on input "c. 192.168.1.100" at bounding box center [192, 161] width 0 height 6
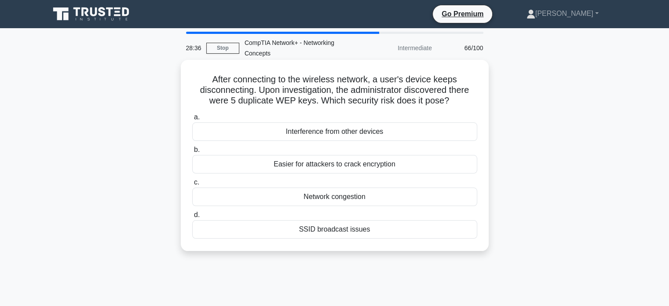
click at [344, 165] on div "Easier for attackers to crack encryption" at bounding box center [334, 164] width 285 height 18
click at [192, 153] on input "b. Easier for attackers to crack encryption" at bounding box center [192, 150] width 0 height 6
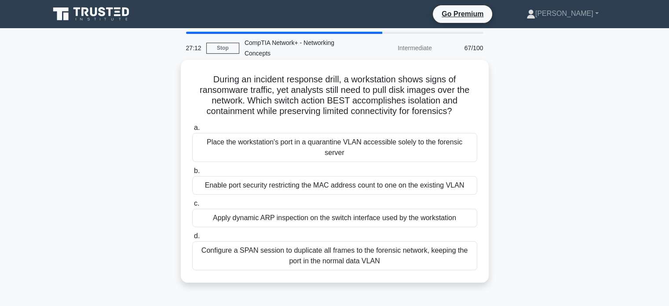
click at [348, 142] on div "Place the workstation's port in a quarantine VLAN accessible solely to the fore…" at bounding box center [334, 147] width 285 height 29
click at [192, 131] on input "a. Place the workstation's port in a quarantine VLAN accessible solely to the f…" at bounding box center [192, 128] width 0 height 6
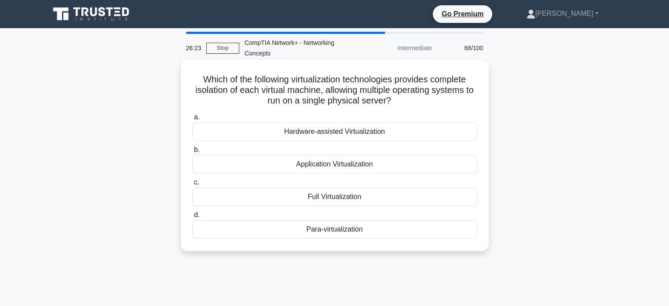
click at [317, 198] on div "Full Virtualization" at bounding box center [334, 196] width 285 height 18
click at [192, 185] on input "c. Full Virtualization" at bounding box center [192, 182] width 0 height 6
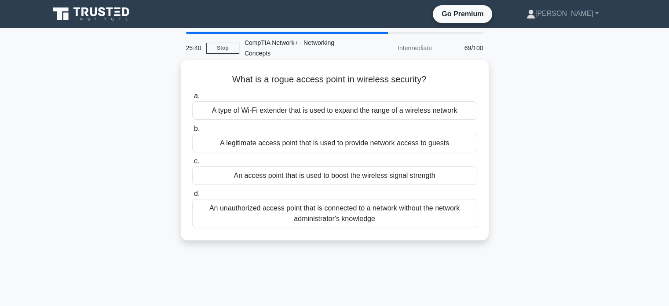
click at [296, 207] on div "An unauthorized access point that is connected to a network without the network…" at bounding box center [334, 213] width 285 height 29
click at [192, 197] on input "d. An unauthorized access point that is connected to a network without the netw…" at bounding box center [192, 194] width 0 height 6
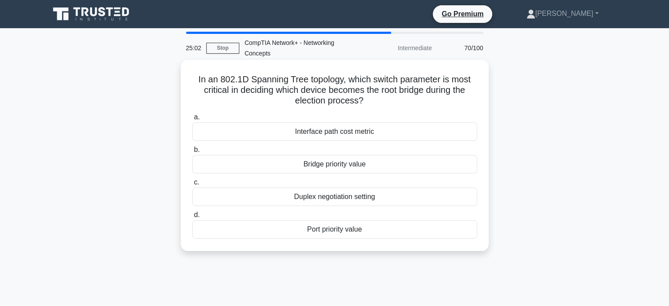
click at [331, 165] on div "Bridge priority value" at bounding box center [334, 164] width 285 height 18
click at [192, 153] on input "b. Bridge priority value" at bounding box center [192, 150] width 0 height 6
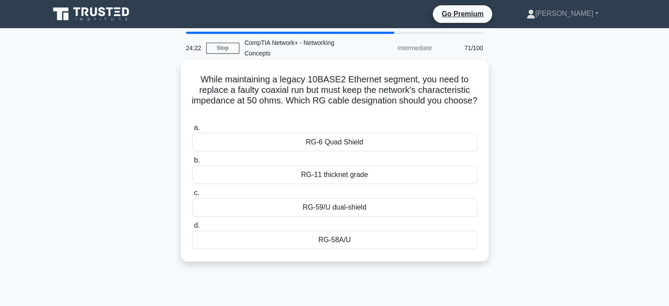
click at [331, 242] on div "RG-58A/U" at bounding box center [334, 239] width 285 height 18
click at [192, 228] on input "d. RG-58A/U" at bounding box center [192, 225] width 0 height 6
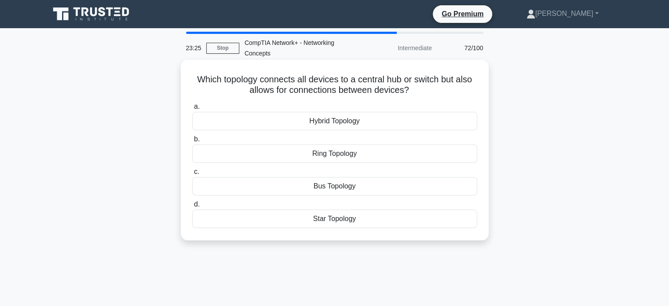
click at [320, 120] on div "Hybrid Topology" at bounding box center [334, 121] width 285 height 18
click at [192, 109] on input "a. Hybrid Topology" at bounding box center [192, 107] width 0 height 6
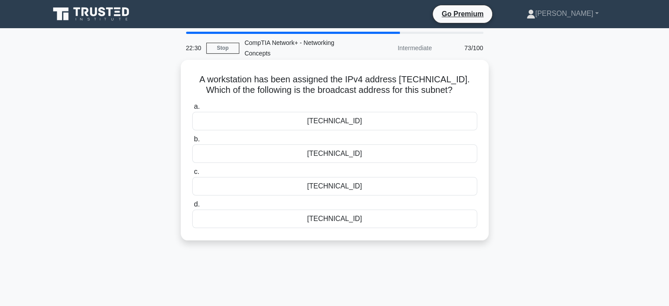
click at [335, 120] on div "192.168.12.207" at bounding box center [334, 121] width 285 height 18
click at [192, 109] on input "a. 192.168.12.207" at bounding box center [192, 107] width 0 height 6
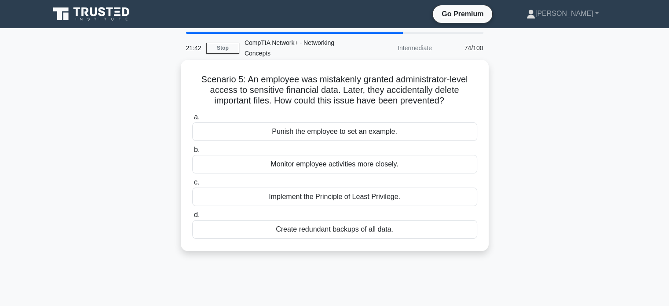
click at [332, 199] on div "Implement the Principle of Least Privilege." at bounding box center [334, 196] width 285 height 18
click at [192, 185] on input "c. Implement the Principle of Least Privilege." at bounding box center [192, 182] width 0 height 6
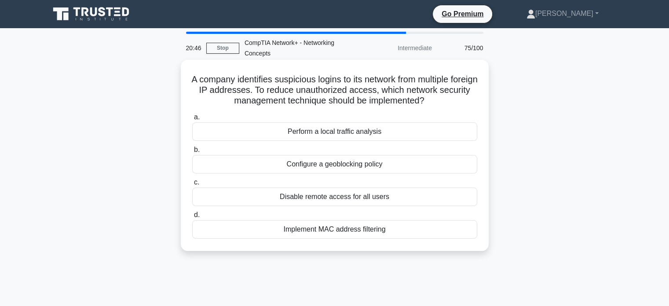
click at [321, 162] on div "Configure a geoblocking policy" at bounding box center [334, 164] width 285 height 18
click at [192, 153] on input "b. Configure a geoblocking policy" at bounding box center [192, 150] width 0 height 6
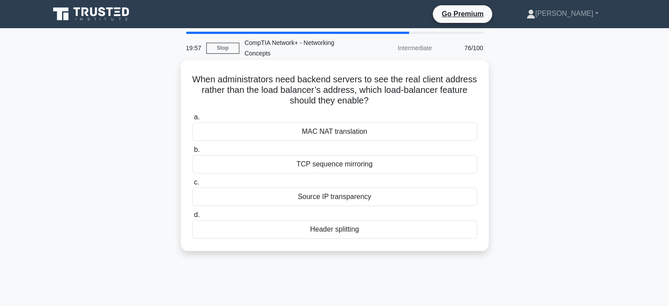
click at [334, 195] on div "Source IP transparency" at bounding box center [334, 196] width 285 height 18
click at [192, 185] on input "c. Source IP transparency" at bounding box center [192, 182] width 0 height 6
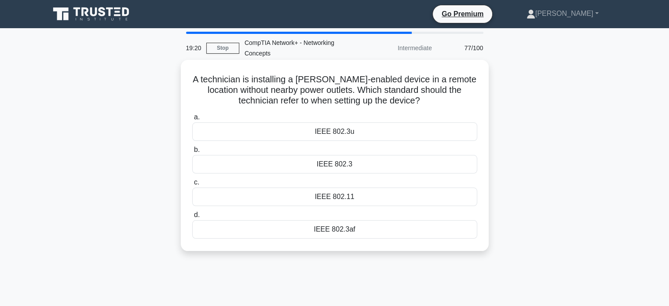
click at [333, 230] on div "IEEE 802.3af" at bounding box center [334, 229] width 285 height 18
click at [192, 218] on input "d. IEEE 802.3af" at bounding box center [192, 215] width 0 height 6
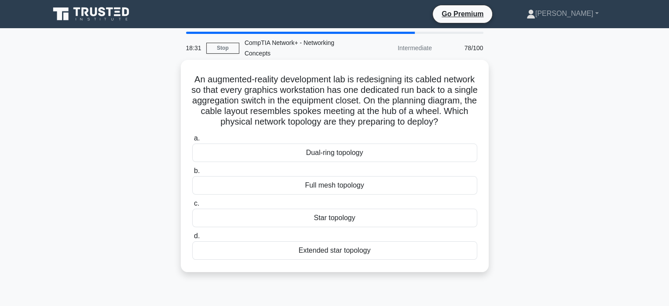
click at [325, 227] on div "Star topology" at bounding box center [334, 217] width 285 height 18
click at [192, 206] on input "c. Star topology" at bounding box center [192, 203] width 0 height 6
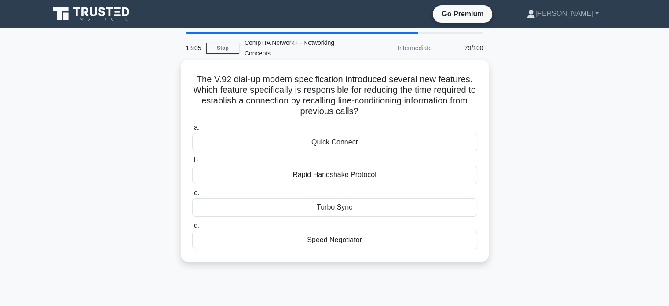
click at [323, 141] on div "Quick Connect" at bounding box center [334, 142] width 285 height 18
click at [192, 131] on input "a. Quick Connect" at bounding box center [192, 128] width 0 height 6
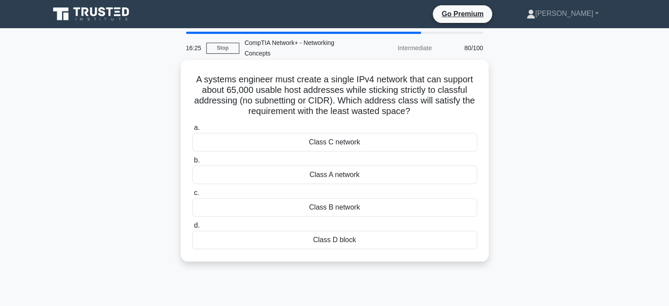
click at [318, 206] on div "Class B network" at bounding box center [334, 207] width 285 height 18
click at [192, 196] on input "c. Class B network" at bounding box center [192, 193] width 0 height 6
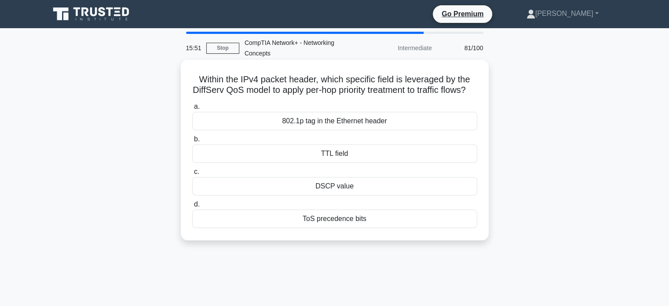
click at [333, 195] on div "DSCP value" at bounding box center [334, 186] width 285 height 18
click at [192, 175] on input "c. DSCP value" at bounding box center [192, 172] width 0 height 6
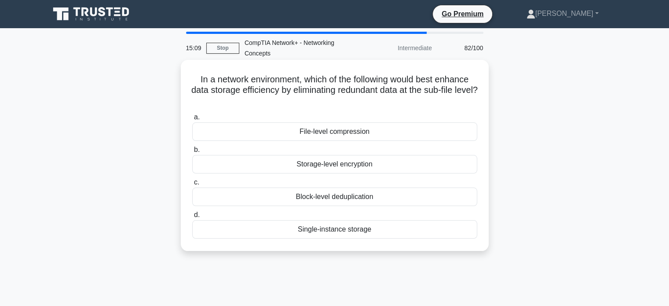
click at [333, 195] on div "Block-level deduplication" at bounding box center [334, 196] width 285 height 18
click at [192, 185] on input "c. Block-level deduplication" at bounding box center [192, 182] width 0 height 6
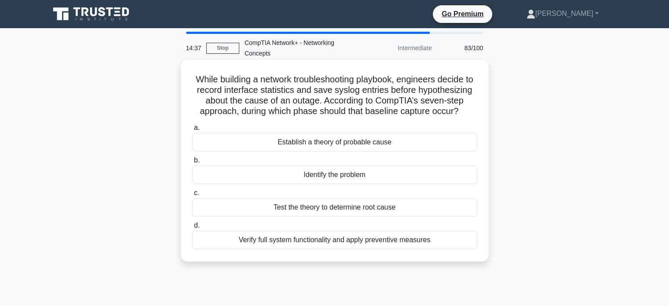
click at [333, 184] on div "Identify the problem" at bounding box center [334, 174] width 285 height 18
click at [192, 163] on input "b. Identify the problem" at bounding box center [192, 160] width 0 height 6
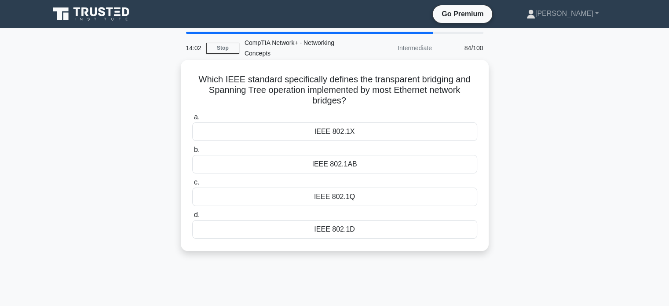
click at [342, 229] on div "IEEE 802.1D" at bounding box center [334, 229] width 285 height 18
click at [192, 218] on input "d. IEEE 802.1D" at bounding box center [192, 215] width 0 height 6
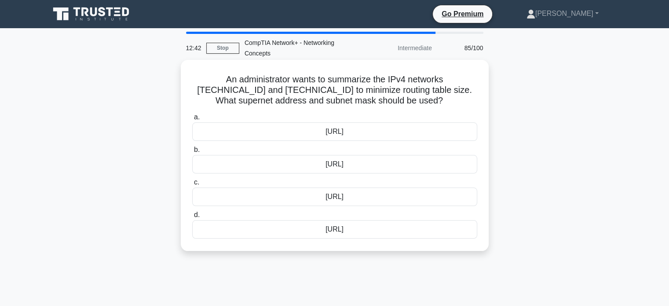
click at [334, 133] on div "192.168.32.0/23" at bounding box center [334, 131] width 285 height 18
click at [192, 120] on input "a. 192.168.32.0/23" at bounding box center [192, 117] width 0 height 6
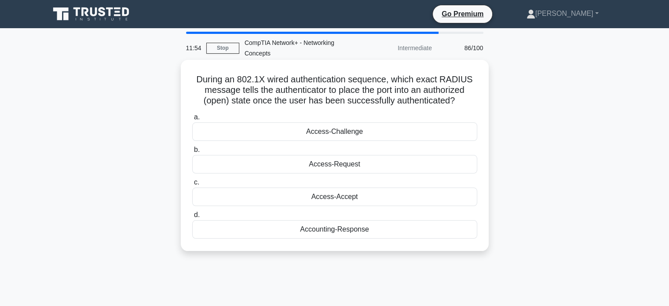
click at [341, 197] on div "Access-Accept" at bounding box center [334, 196] width 285 height 18
click at [192, 185] on input "c. Access-Accept" at bounding box center [192, 182] width 0 height 6
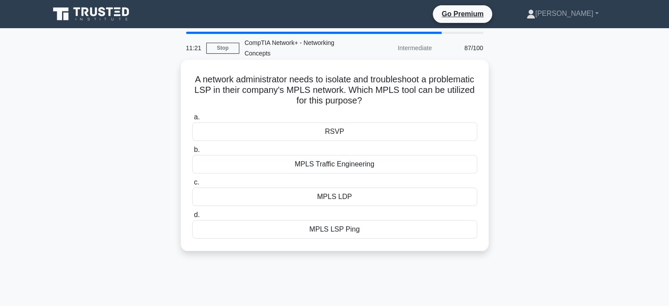
click at [334, 230] on div "MPLS LSP Ping" at bounding box center [334, 229] width 285 height 18
click at [192, 218] on input "d. MPLS LSP Ping" at bounding box center [192, 215] width 0 height 6
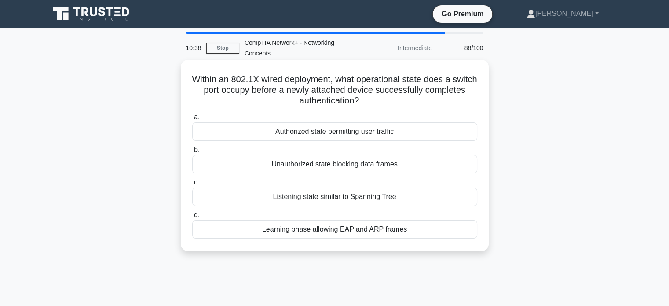
click at [346, 168] on div "Unauthorized state blocking data frames" at bounding box center [334, 164] width 285 height 18
click at [192, 153] on input "b. Unauthorized state blocking data frames" at bounding box center [192, 150] width 0 height 6
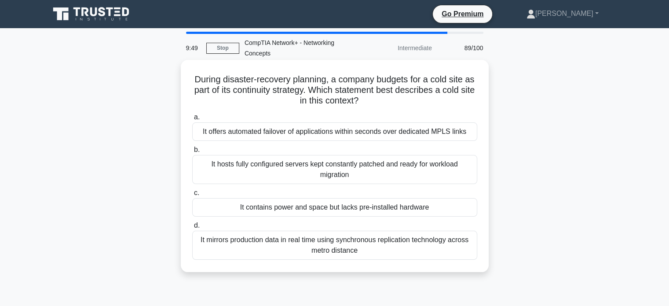
click at [383, 209] on div "It contains power and space but lacks pre-installed hardware" at bounding box center [334, 207] width 285 height 18
click at [192, 196] on input "c. It contains power and space but lacks pre-installed hardware" at bounding box center [192, 193] width 0 height 6
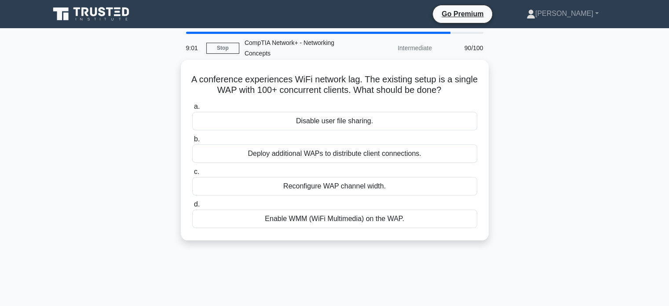
click at [357, 152] on div "Deploy additional WAPs to distribute client connections." at bounding box center [334, 153] width 285 height 18
click at [192, 142] on input "b. Deploy additional WAPs to distribute client connections." at bounding box center [192, 139] width 0 height 6
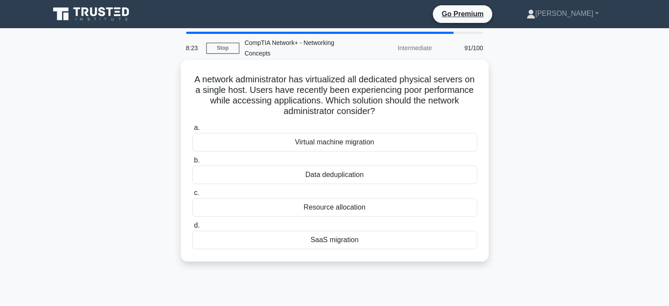
click at [320, 204] on div "Resource allocation" at bounding box center [334, 207] width 285 height 18
click at [192, 196] on input "c. Resource allocation" at bounding box center [192, 193] width 0 height 6
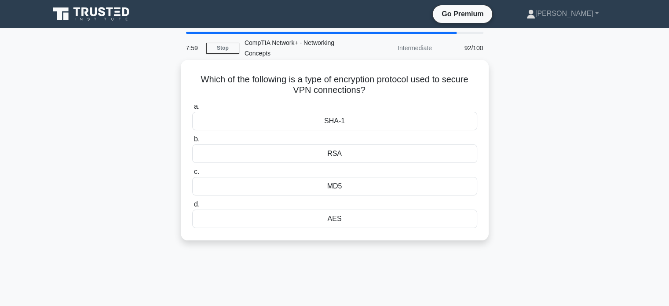
click at [334, 218] on div "AES" at bounding box center [334, 218] width 285 height 18
click at [192, 207] on input "d. AES" at bounding box center [192, 204] width 0 height 6
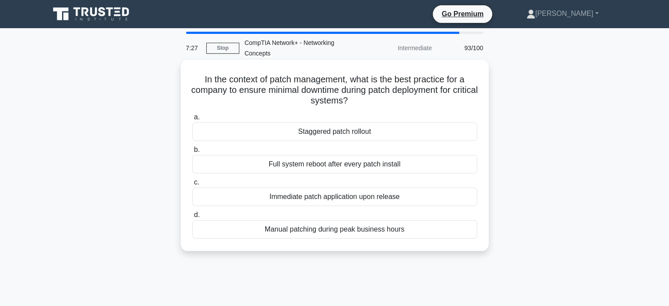
click at [350, 131] on div "Staggered patch rollout" at bounding box center [334, 131] width 285 height 18
click at [192, 120] on input "a. Staggered patch rollout" at bounding box center [192, 117] width 0 height 6
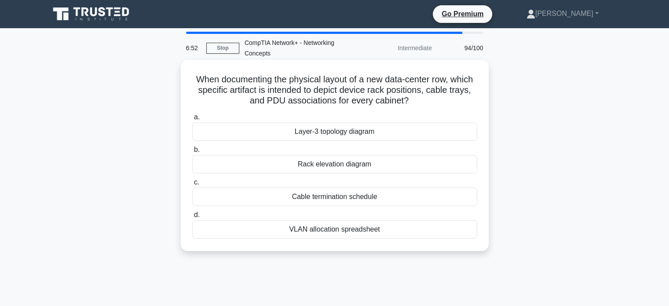
click at [346, 163] on div "Rack elevation diagram" at bounding box center [334, 164] width 285 height 18
click at [192, 153] on input "b. Rack elevation diagram" at bounding box center [192, 150] width 0 height 6
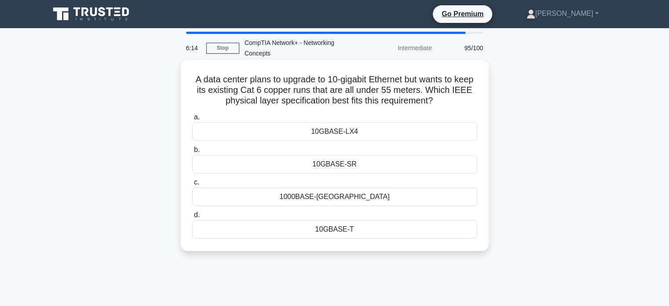
click at [335, 226] on div "10GBASE-T" at bounding box center [334, 229] width 285 height 18
click at [192, 218] on input "d. 10GBASE-T" at bounding box center [192, 215] width 0 height 6
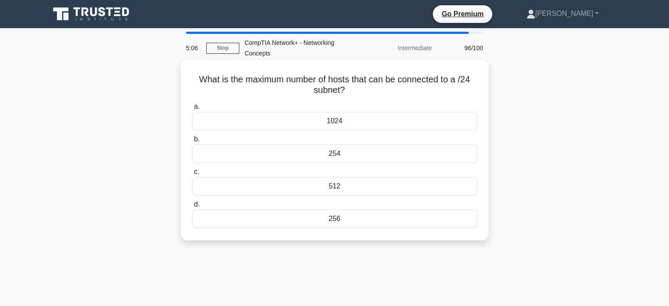
click at [338, 154] on div "254" at bounding box center [334, 153] width 285 height 18
click at [192, 142] on input "b. 254" at bounding box center [192, 139] width 0 height 6
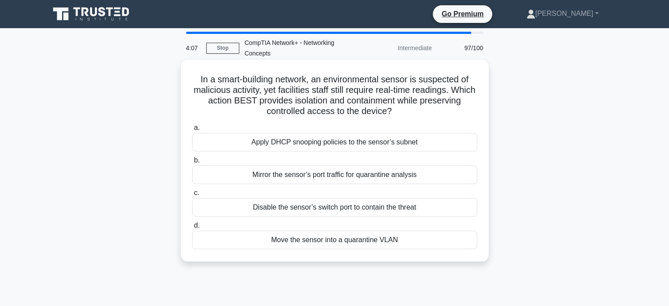
click at [370, 237] on div "Move the sensor into a quarantine VLAN" at bounding box center [334, 239] width 285 height 18
click at [192, 228] on input "d. Move the sensor into a quarantine VLAN" at bounding box center [192, 225] width 0 height 6
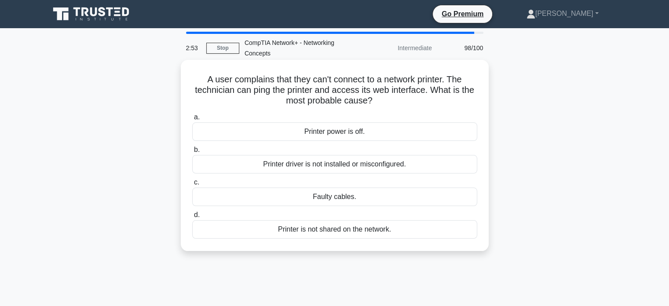
click at [376, 164] on div "Printer driver is not installed or misconfigured." at bounding box center [334, 164] width 285 height 18
click at [192, 153] on input "b. Printer driver is not installed or misconfigured." at bounding box center [192, 150] width 0 height 6
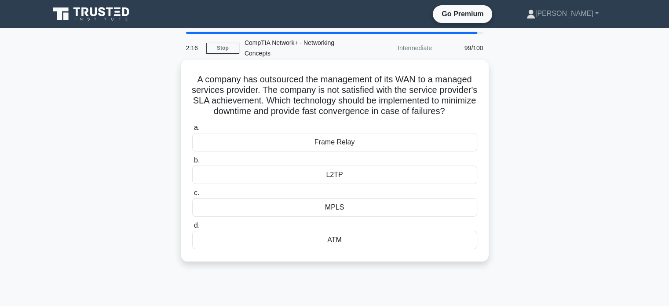
click at [343, 216] on div "MPLS" at bounding box center [334, 207] width 285 height 18
click at [192, 196] on input "c. MPLS" at bounding box center [192, 193] width 0 height 6
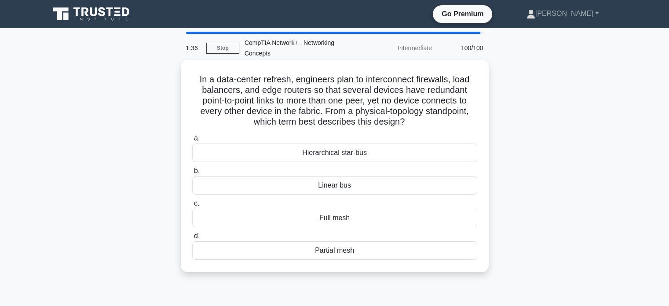
click at [339, 250] on div "Partial mesh" at bounding box center [334, 250] width 285 height 18
click at [192, 239] on input "d. Partial mesh" at bounding box center [192, 236] width 0 height 6
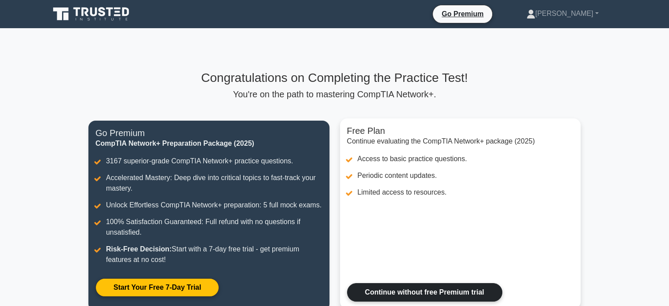
click at [408, 288] on link "Continue without free Premium trial" at bounding box center [424, 292] width 155 height 18
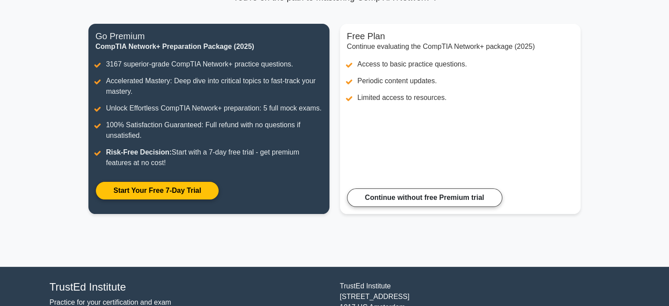
scroll to position [106, 0]
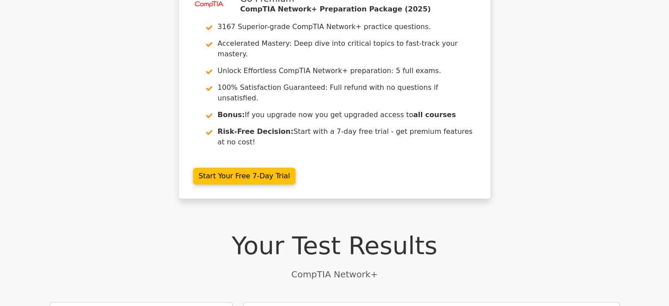
scroll to position [40, 0]
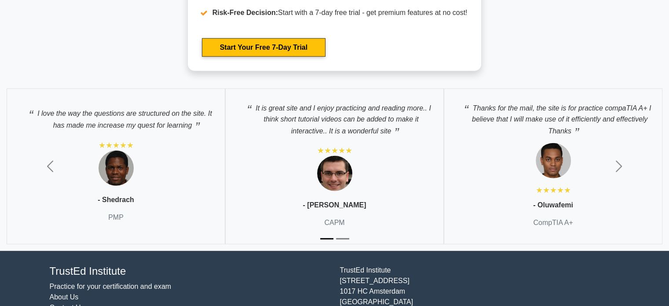
scroll to position [2444, 0]
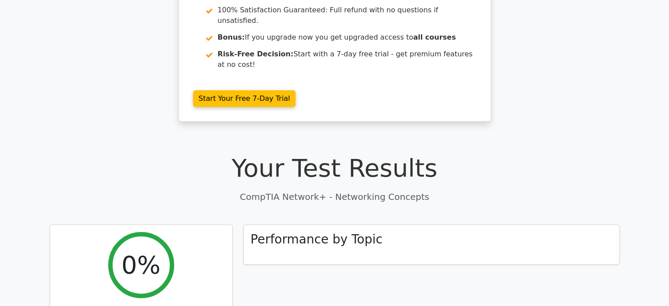
scroll to position [165, 0]
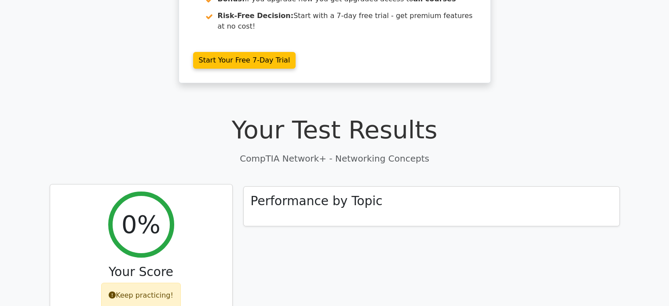
drag, startPoint x: 135, startPoint y: 195, endPoint x: 151, endPoint y: 262, distance: 68.3
click at [151, 262] on div "0% Your Score Keep practicing!" at bounding box center [141, 253] width 182 height 138
click at [151, 282] on div "Keep practicing!" at bounding box center [141, 295] width 80 height 26
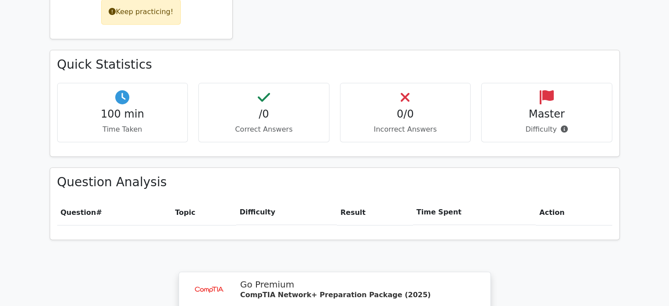
scroll to position [446, 0]
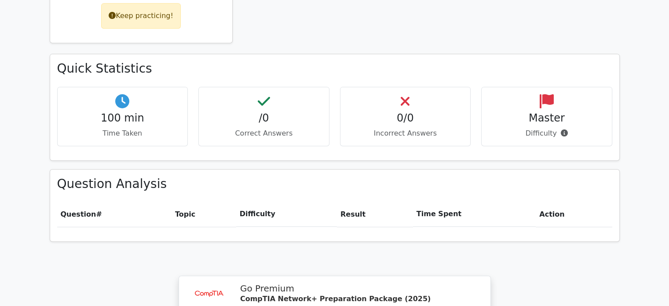
click at [356, 201] on th "Result" at bounding box center [375, 213] width 76 height 25
click at [258, 201] on th "Difficulty" at bounding box center [286, 213] width 101 height 25
drag, startPoint x: 187, startPoint y: 183, endPoint x: 577, endPoint y: 184, distance: 389.6
click at [577, 201] on tr "Question # Topic Difficulty Result Time Spent Action" at bounding box center [334, 213] width 555 height 25
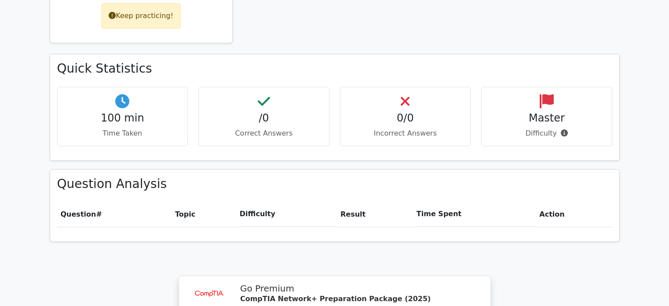
click at [588, 169] on div "Question Analysis Question # Topic Difficulty Result Time Spent Action" at bounding box center [334, 205] width 569 height 72
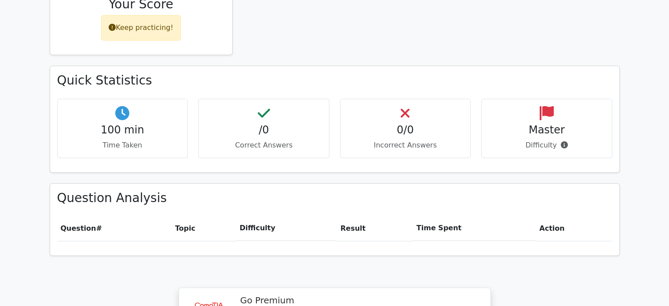
scroll to position [428, 0]
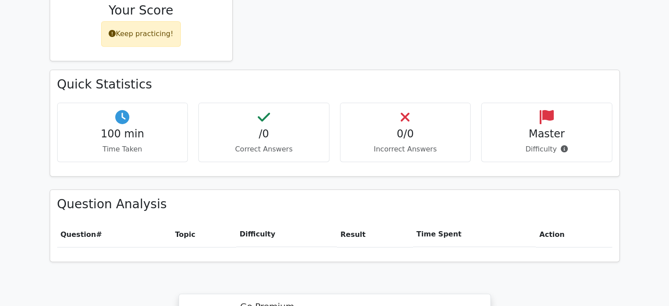
click at [273, 144] on p "Correct Answers" at bounding box center [264, 149] width 116 height 11
click at [141, 128] on h4 "100 min" at bounding box center [123, 134] width 116 height 13
click at [122, 110] on icon at bounding box center [122, 117] width 14 height 14
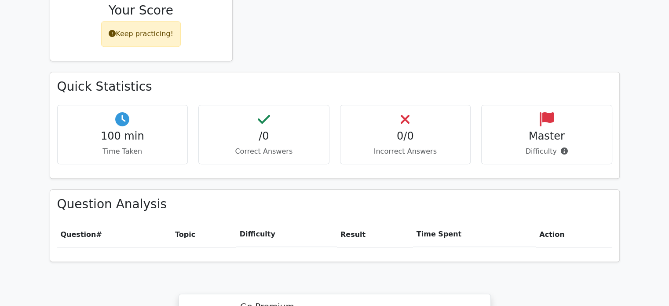
scroll to position [427, 0]
click at [361, 220] on th "Result" at bounding box center [375, 232] width 76 height 25
click at [435, 220] on th "Time Spent" at bounding box center [474, 232] width 123 height 25
click at [549, 220] on th "Action" at bounding box center [574, 232] width 76 height 25
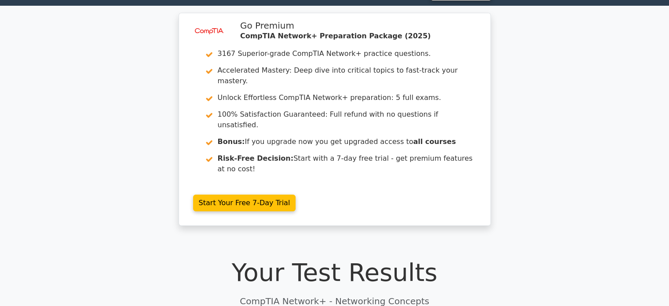
scroll to position [0, 0]
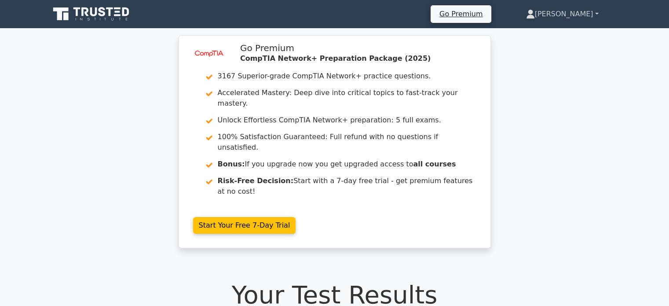
click at [596, 12] on link "[PERSON_NAME]" at bounding box center [562, 14] width 115 height 18
click at [581, 129] on div "image/svg+xml Go Premium CompTIA Network+ Preparation Package (2025) 3167 Super…" at bounding box center [334, 146] width 669 height 223
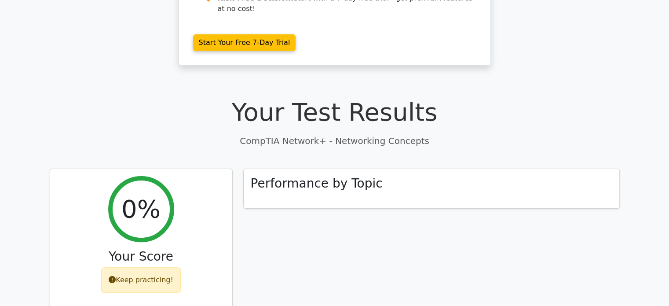
scroll to position [207, 0]
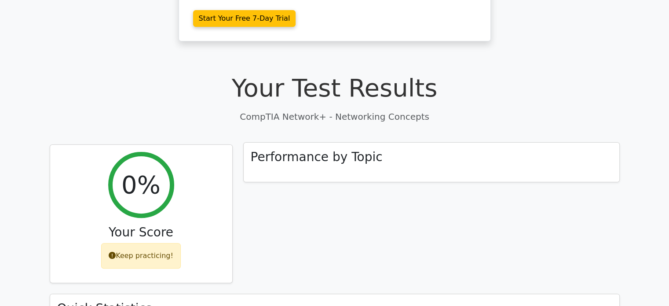
click at [362, 149] on h3 "Performance by Topic" at bounding box center [317, 156] width 132 height 15
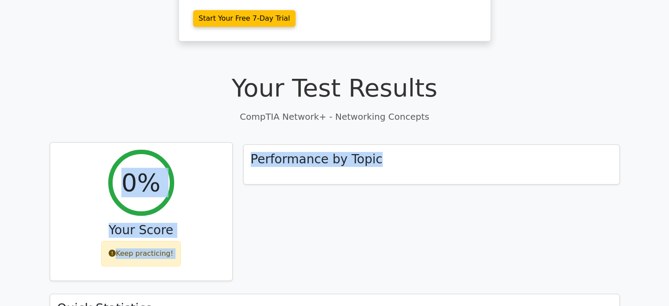
drag, startPoint x: 362, startPoint y: 122, endPoint x: 115, endPoint y: 184, distance: 254.8
click at [140, 175] on div "0%" at bounding box center [141, 182] width 66 height 66
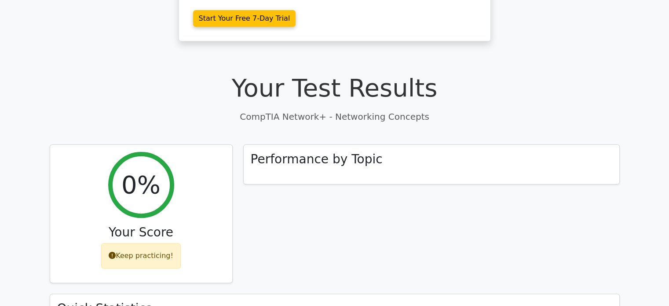
click at [387, 110] on p "CompTIA Network+ - Networking Concepts" at bounding box center [335, 116] width 570 height 13
click at [588, 142] on div "Performance by Topic" at bounding box center [431, 162] width 375 height 40
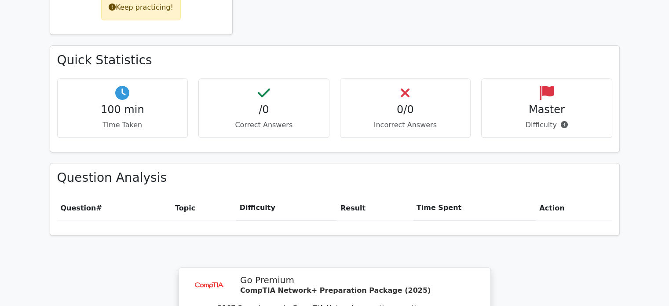
scroll to position [452, 0]
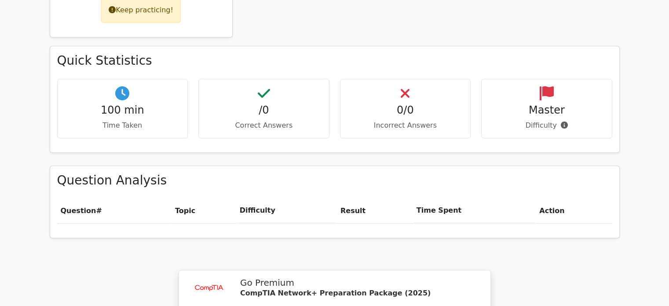
click at [250, 104] on h4 "/0" at bounding box center [264, 110] width 116 height 13
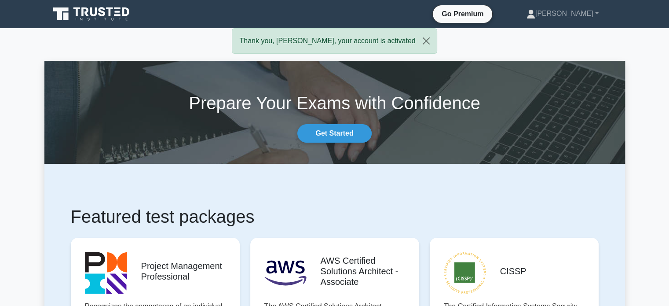
drag, startPoint x: 671, startPoint y: 25, endPoint x: 670, endPoint y: 4, distance: 21.6
click at [415, 42] on button "Close" at bounding box center [425, 41] width 21 height 25
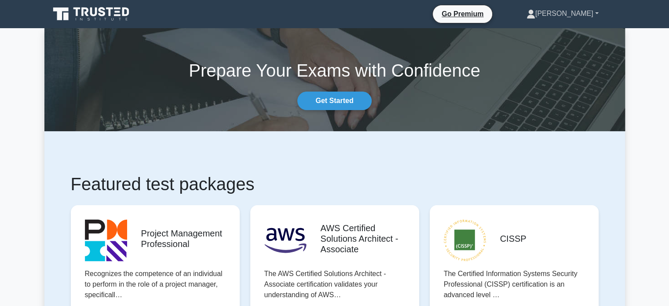
click at [576, 17] on link "[PERSON_NAME]" at bounding box center [562, 14] width 114 height 18
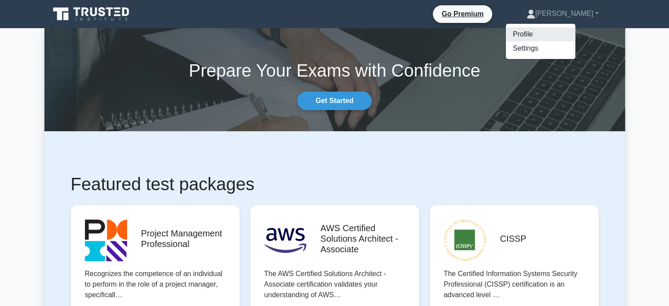
click at [549, 36] on link "Profile" at bounding box center [540, 34] width 69 height 14
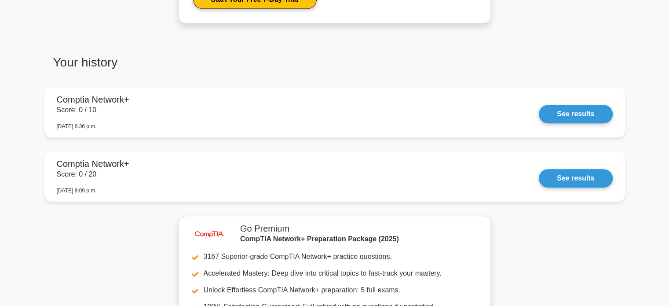
scroll to position [528, 0]
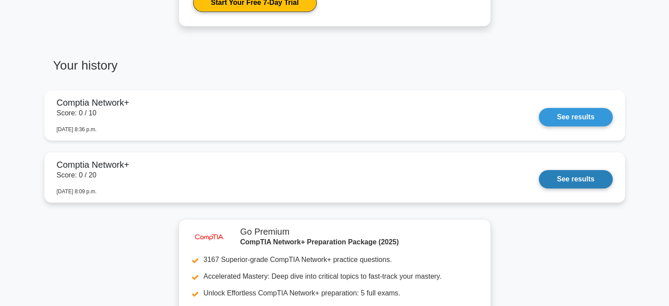
click at [576, 175] on link "See results" at bounding box center [575, 179] width 73 height 18
